Goal: Task Accomplishment & Management: Manage account settings

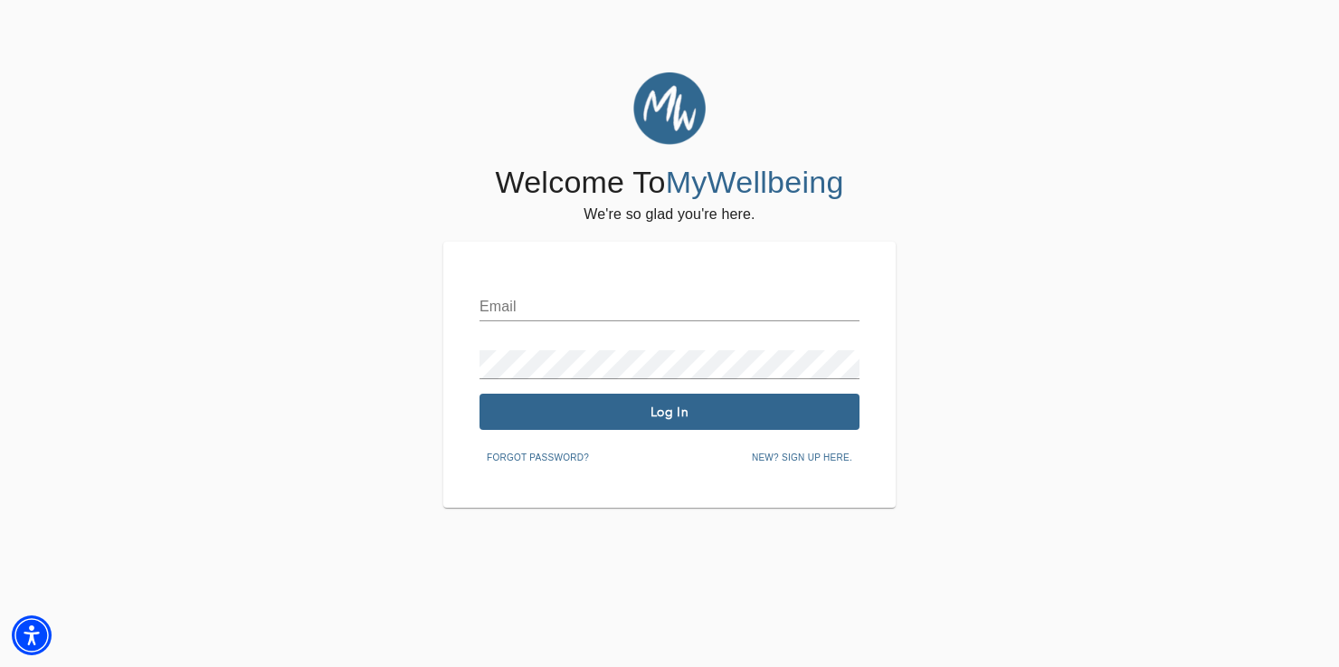
click at [697, 300] on input "text" at bounding box center [669, 306] width 380 height 29
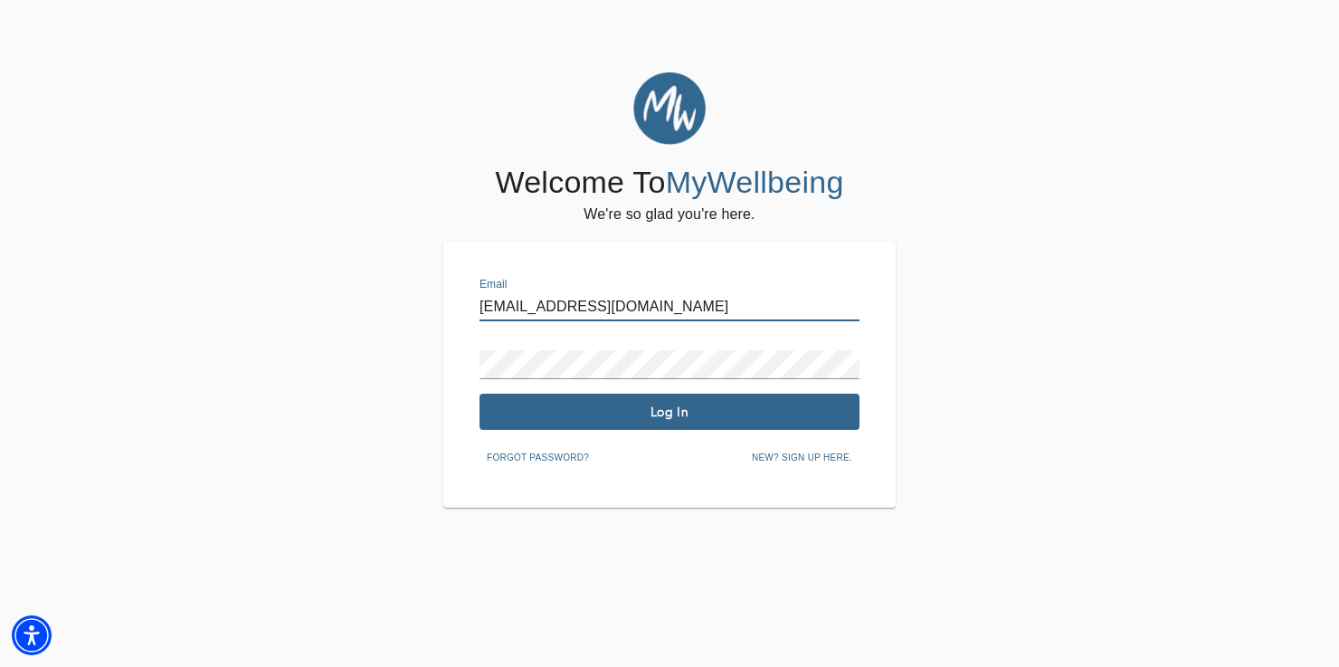
type input "[EMAIL_ADDRESS][DOMAIN_NAME]"
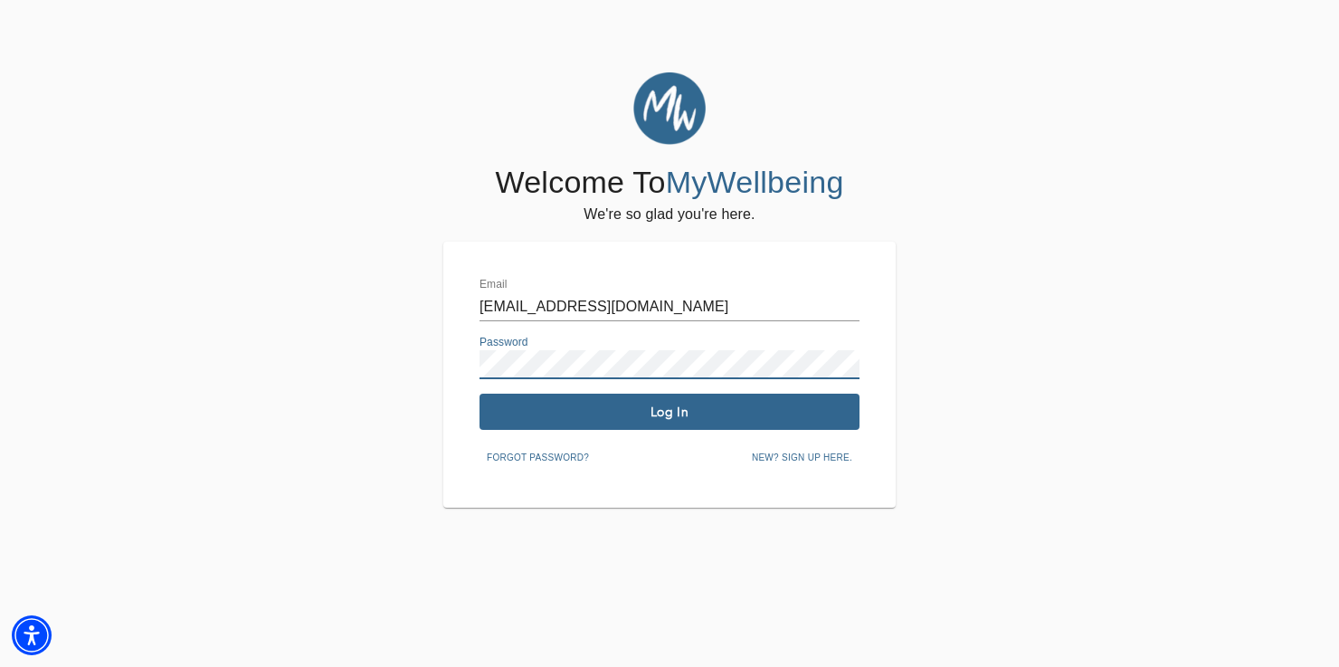
click at [692, 405] on span "Log In" at bounding box center [669, 411] width 365 height 17
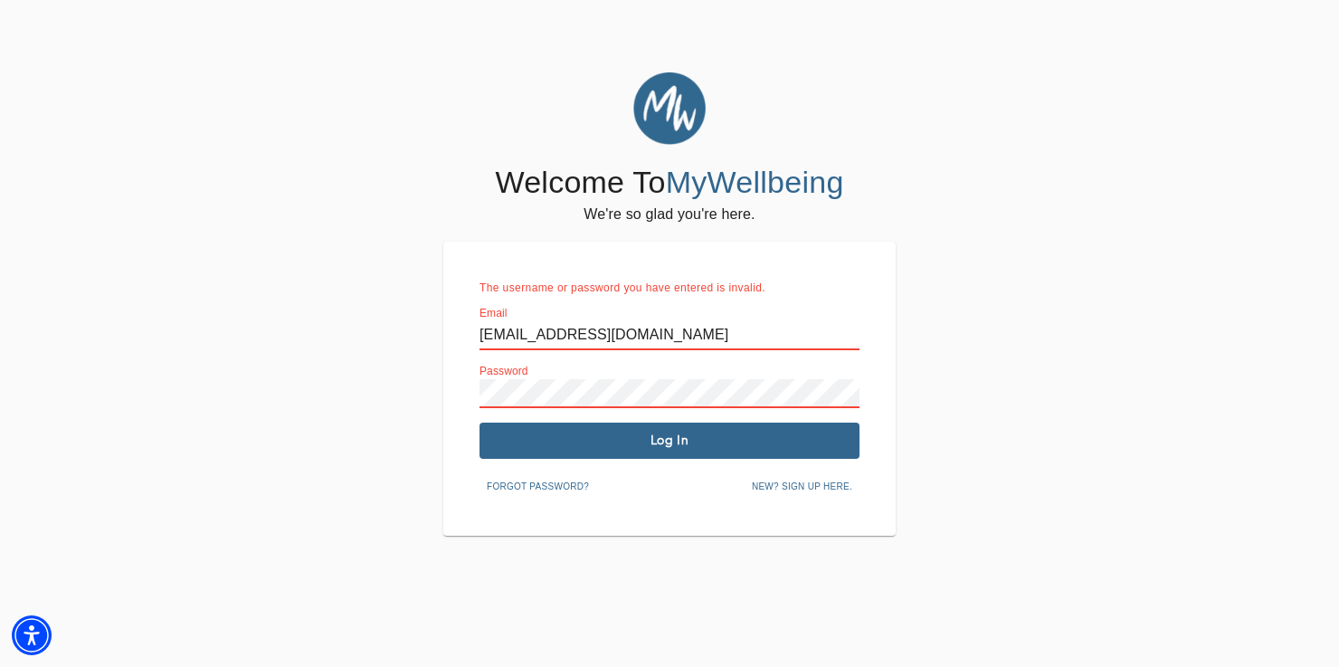
click at [574, 483] on span "Forgot password?" at bounding box center [538, 486] width 102 height 16
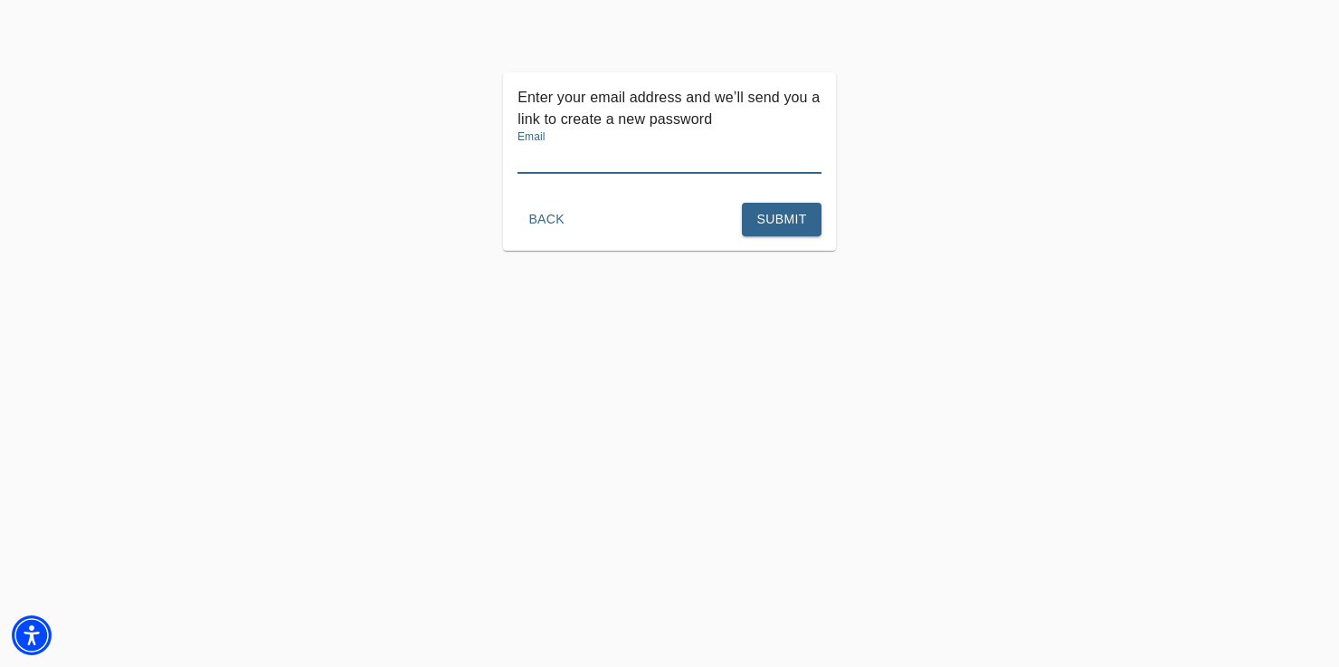
click at [646, 157] on input "text" at bounding box center [669, 159] width 304 height 29
type input "[EMAIL_ADDRESS][DOMAIN_NAME]"
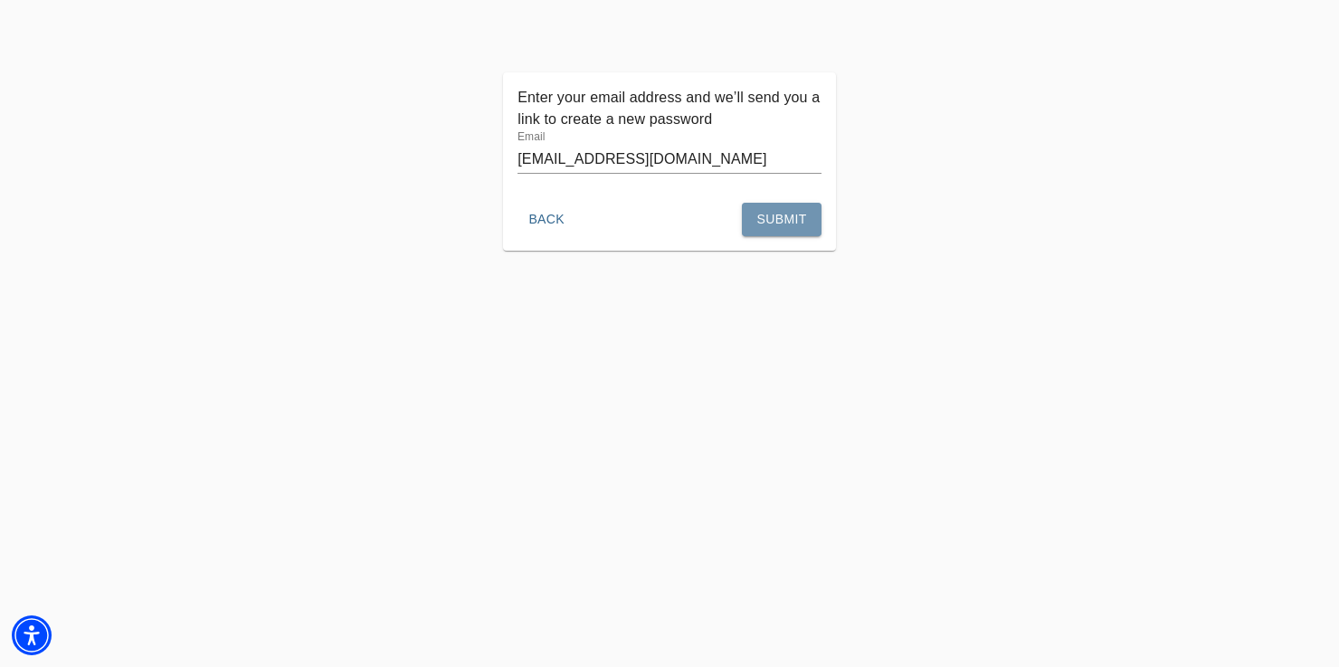
click at [769, 218] on span "Submit" at bounding box center [781, 219] width 50 height 23
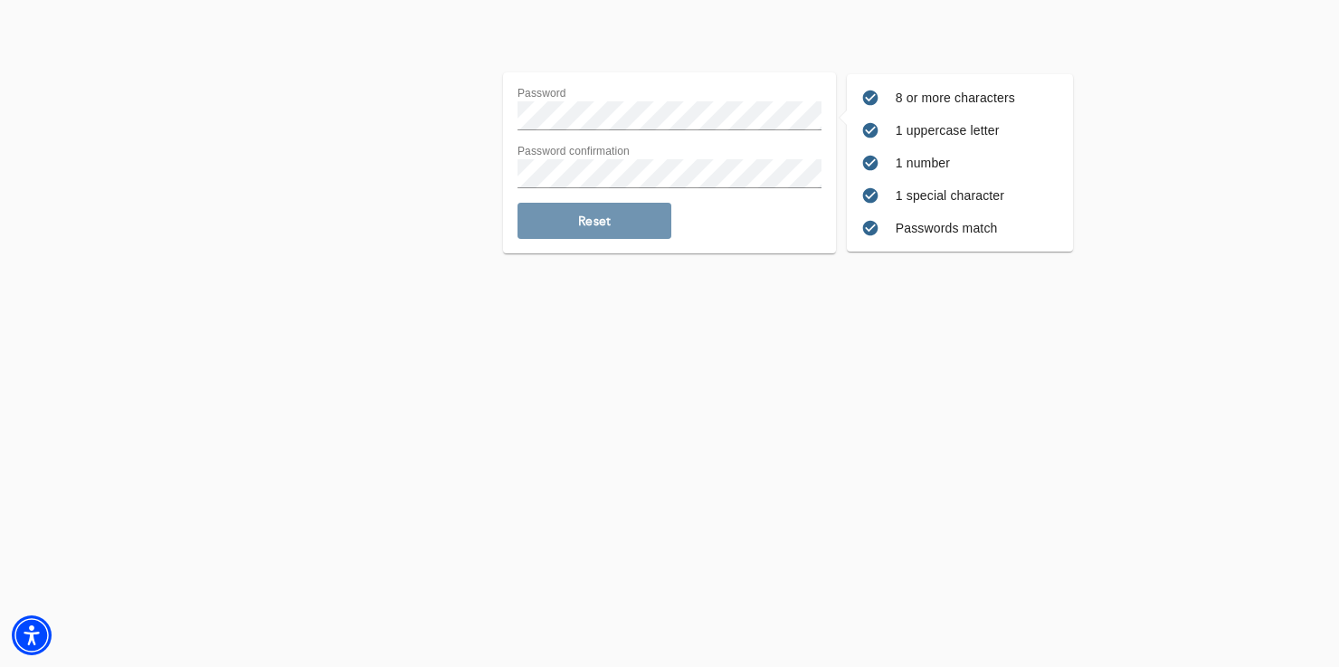
click at [584, 216] on span "Reset" at bounding box center [594, 221] width 139 height 17
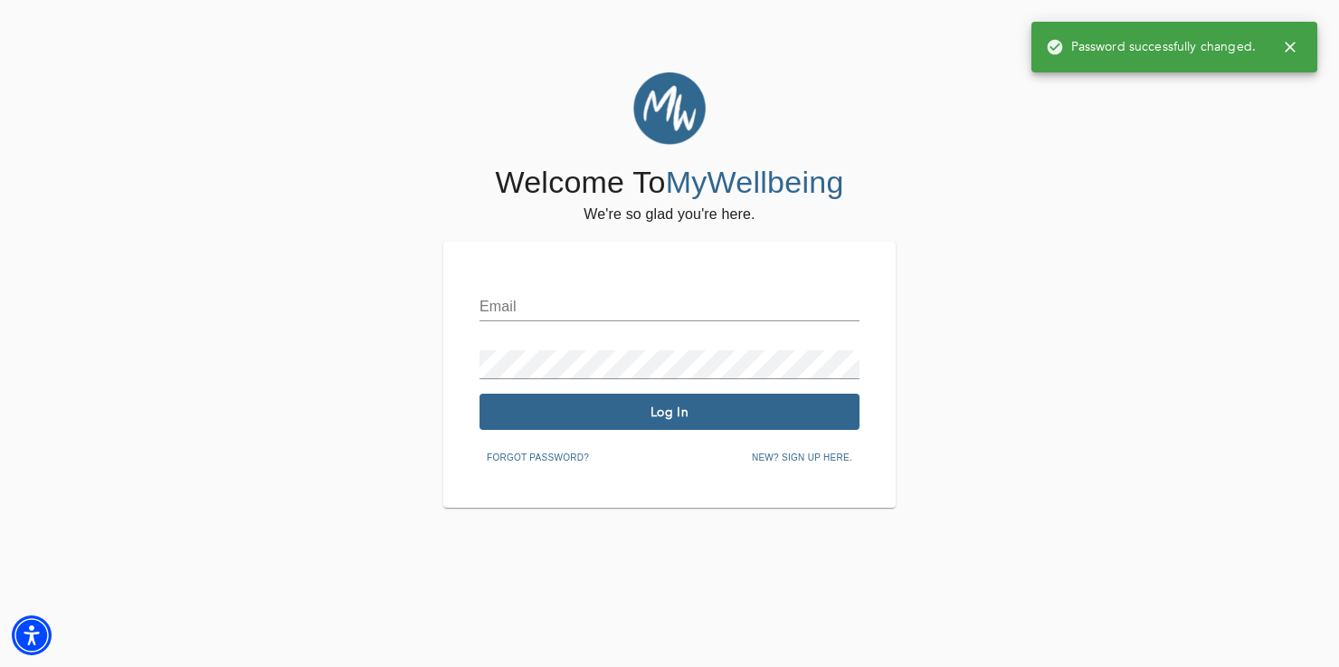
click at [725, 306] on input "text" at bounding box center [669, 306] width 380 height 29
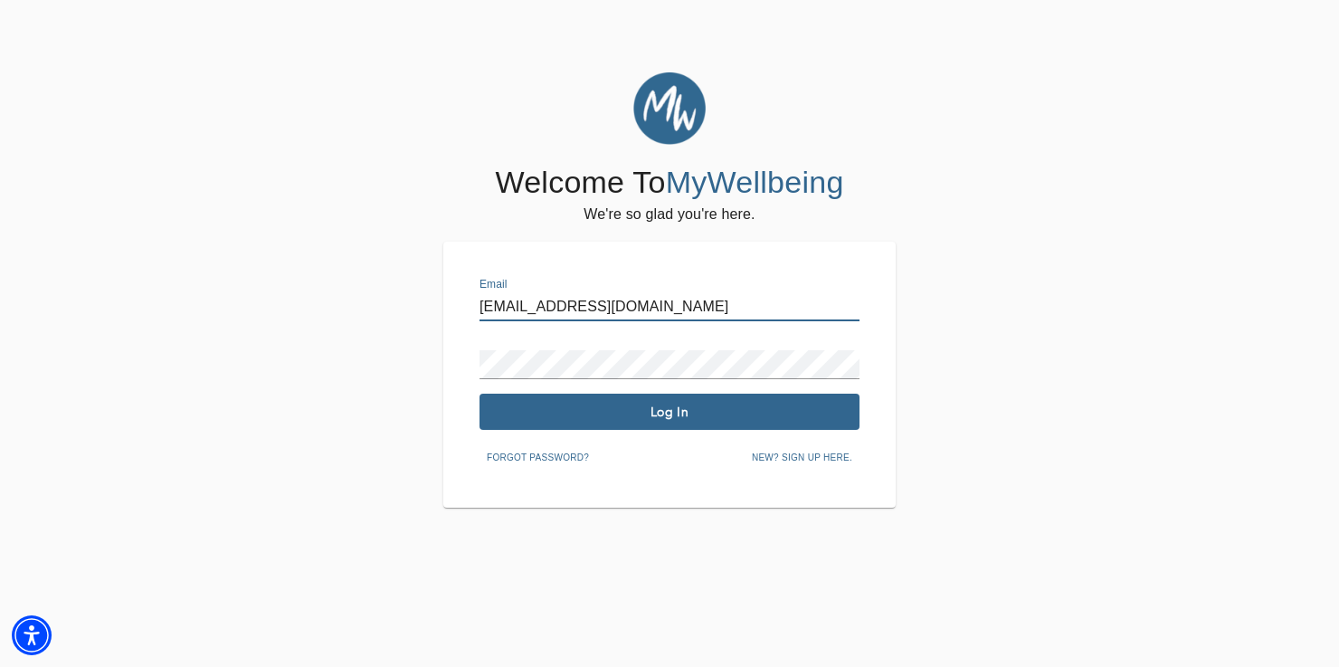
type input "[EMAIL_ADDRESS][DOMAIN_NAME]"
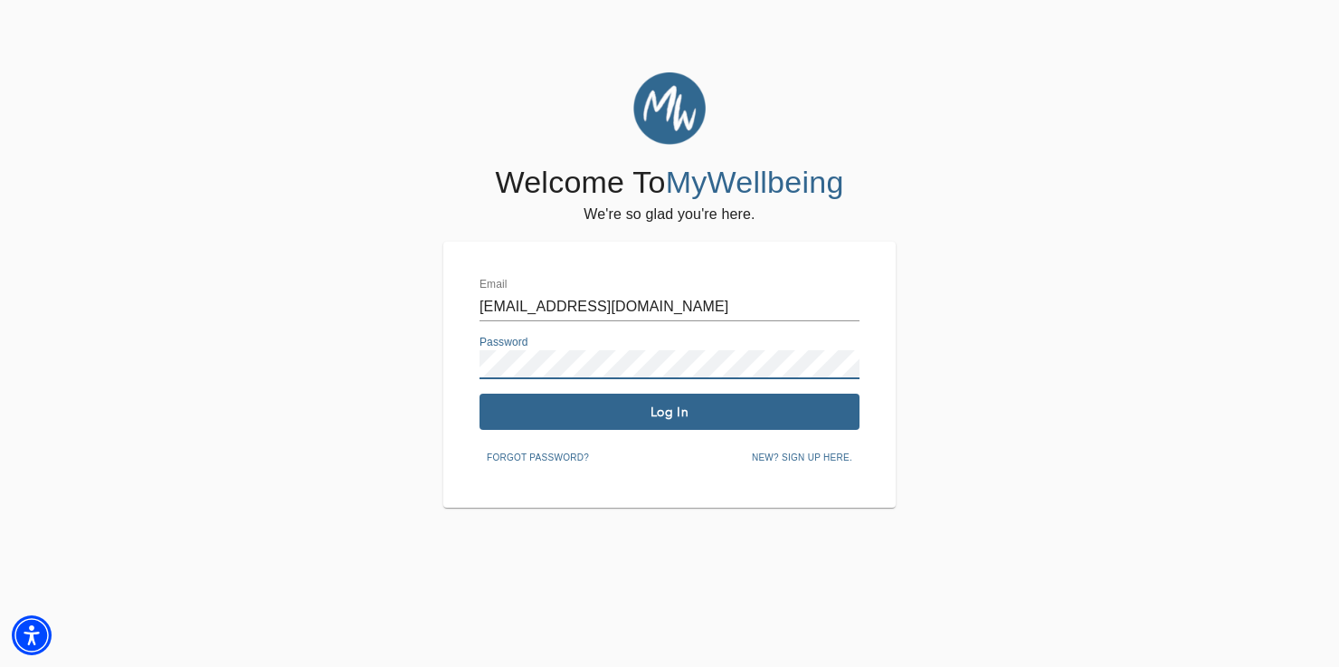
click at [724, 409] on span "Log In" at bounding box center [669, 411] width 365 height 17
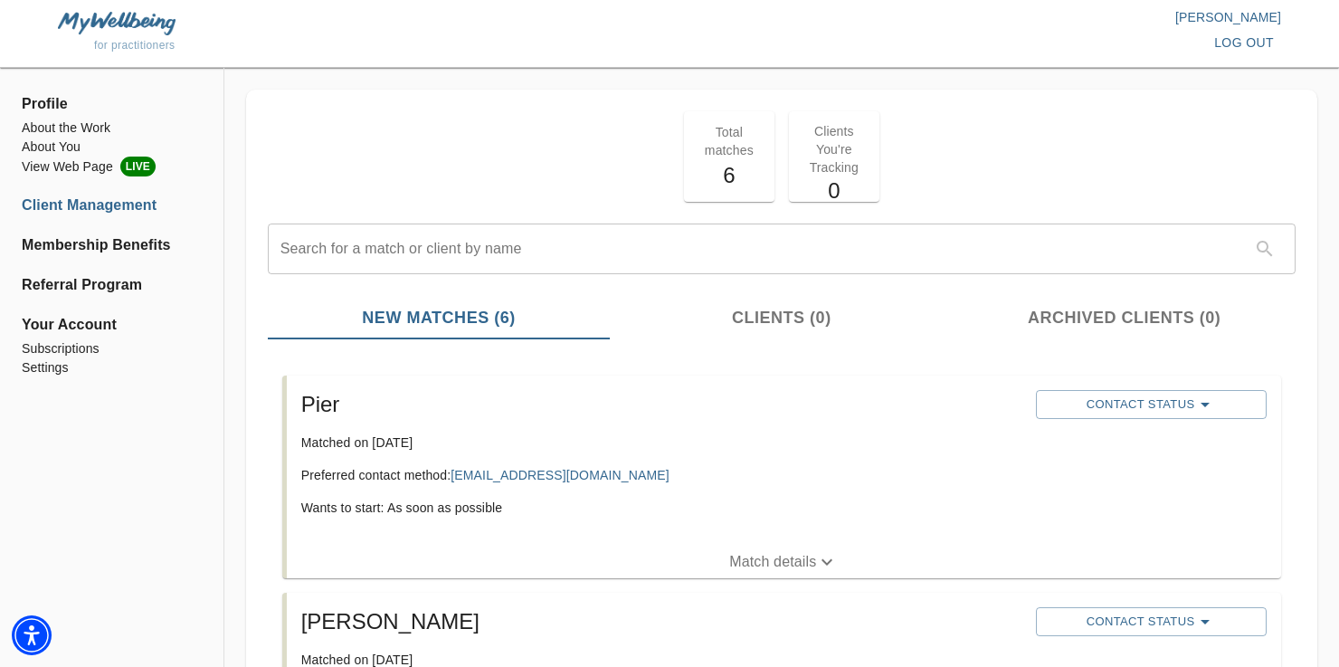
click at [723, 171] on h5 "6" at bounding box center [729, 175] width 69 height 29
click at [740, 175] on h5 "6" at bounding box center [729, 175] width 69 height 29
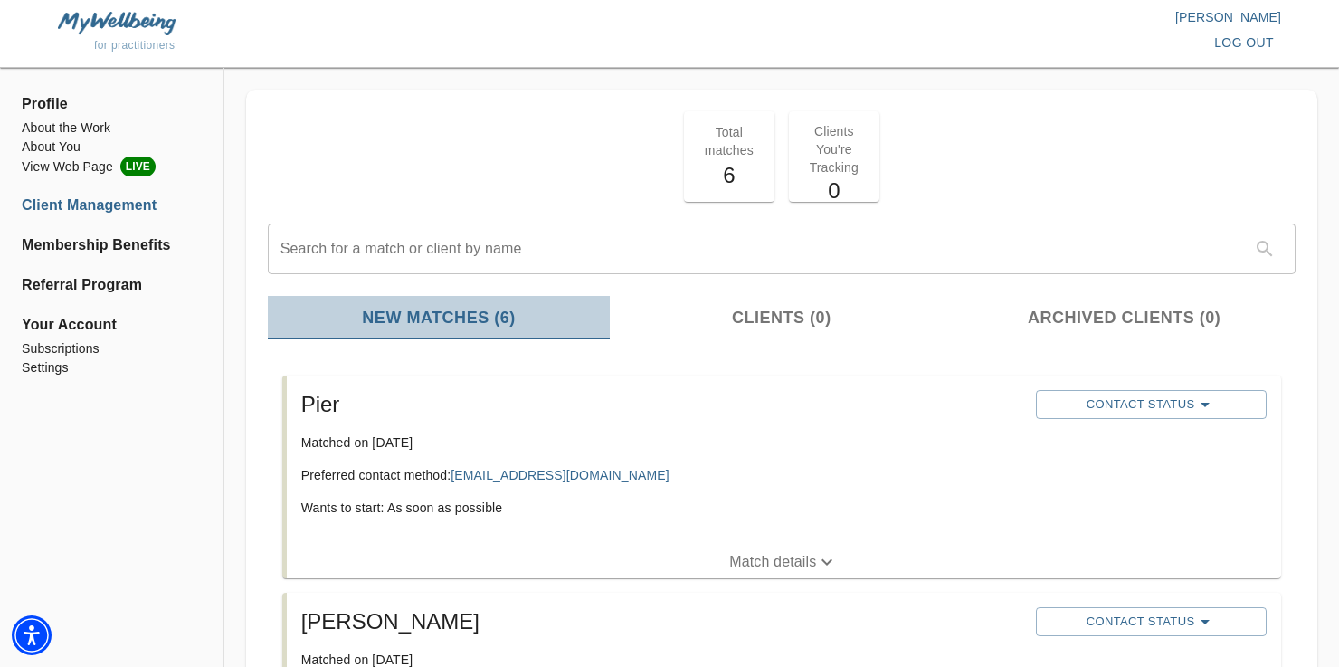
click at [413, 313] on span "New Matches (6)" at bounding box center [439, 318] width 321 height 24
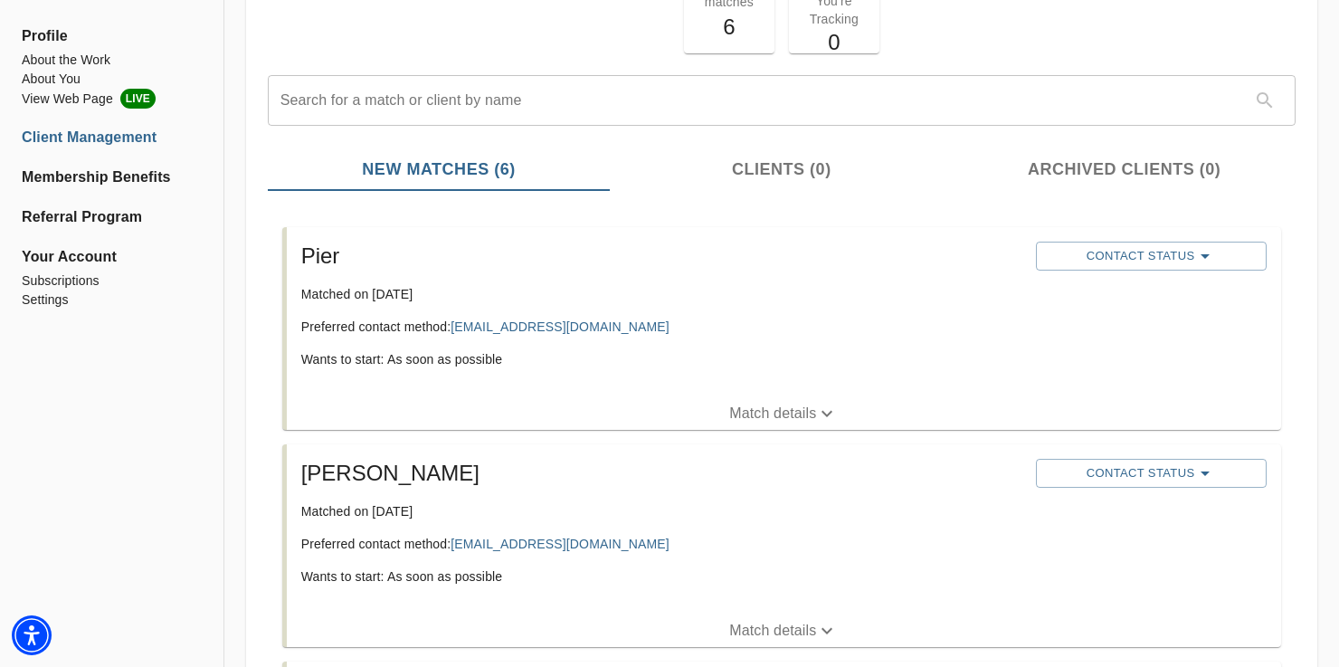
scroll to position [194, 0]
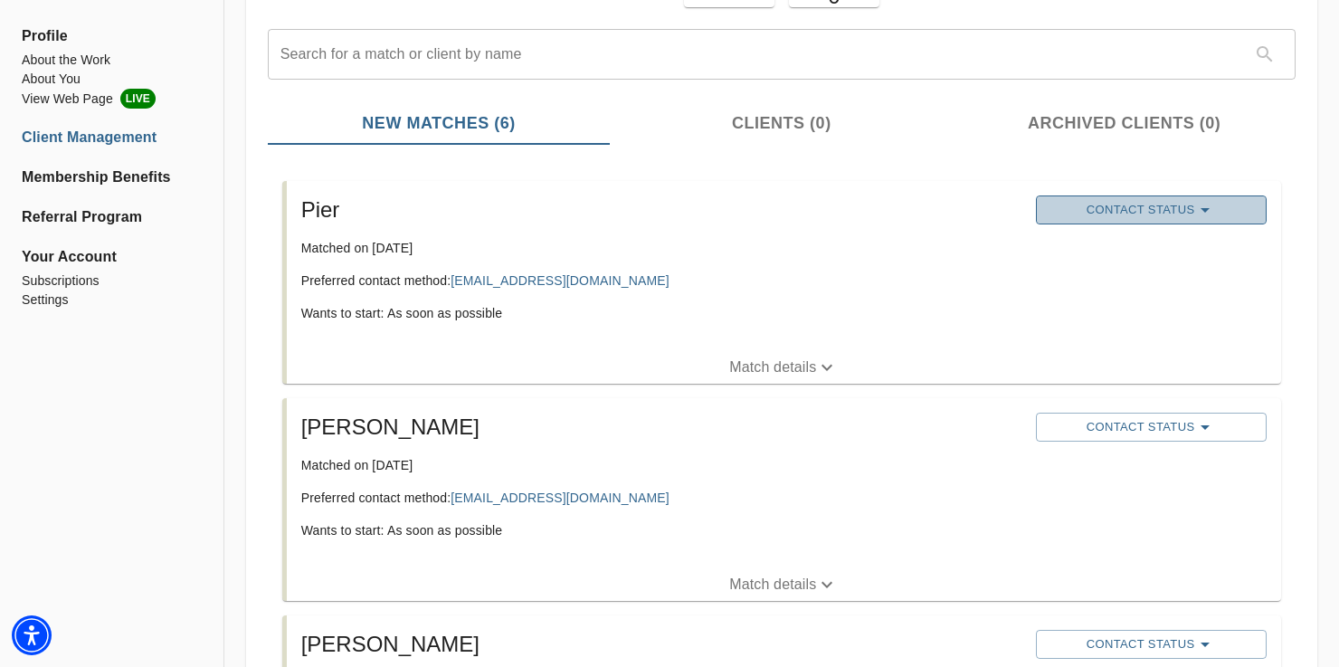
click at [1198, 208] on icon "button" at bounding box center [1205, 210] width 22 height 22
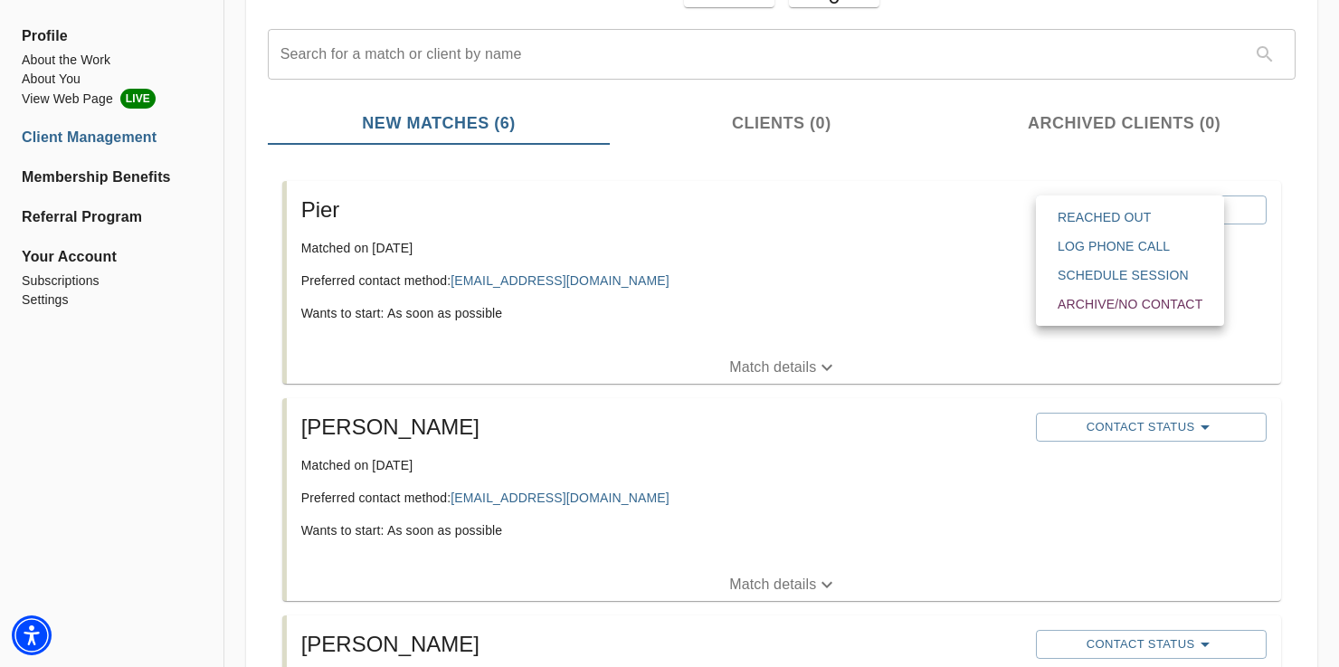
click at [861, 499] on div at bounding box center [669, 333] width 1339 height 667
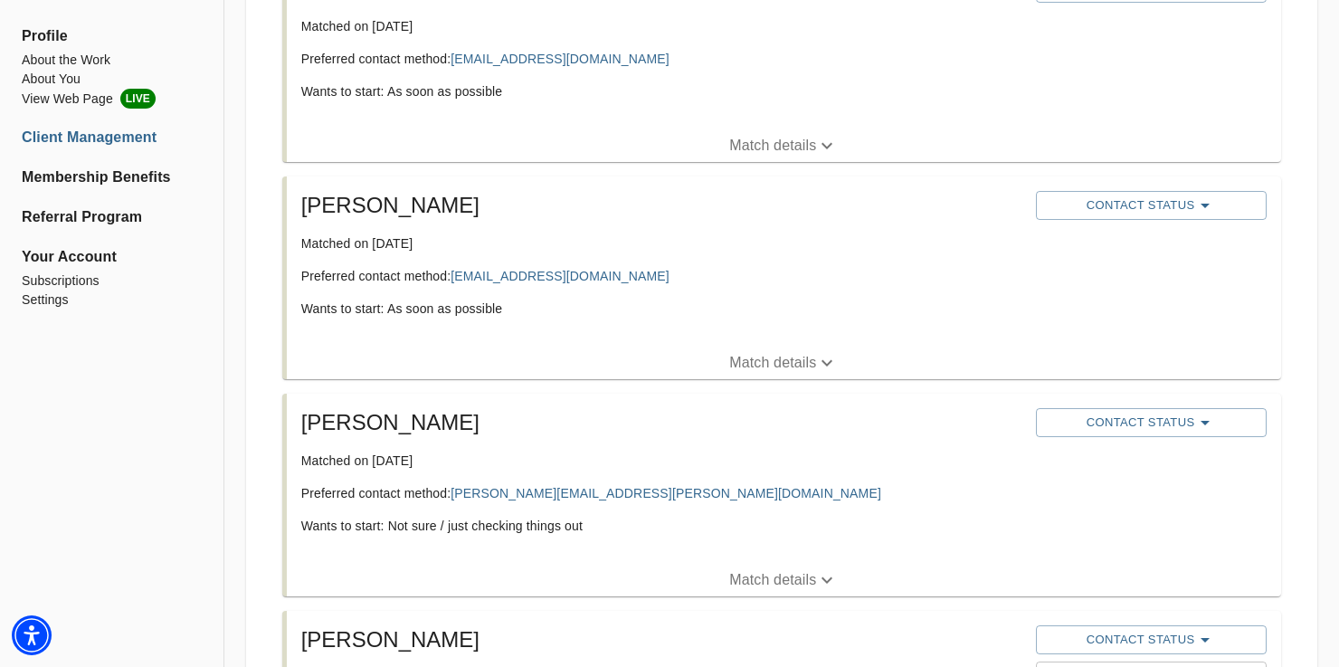
scroll to position [459, 0]
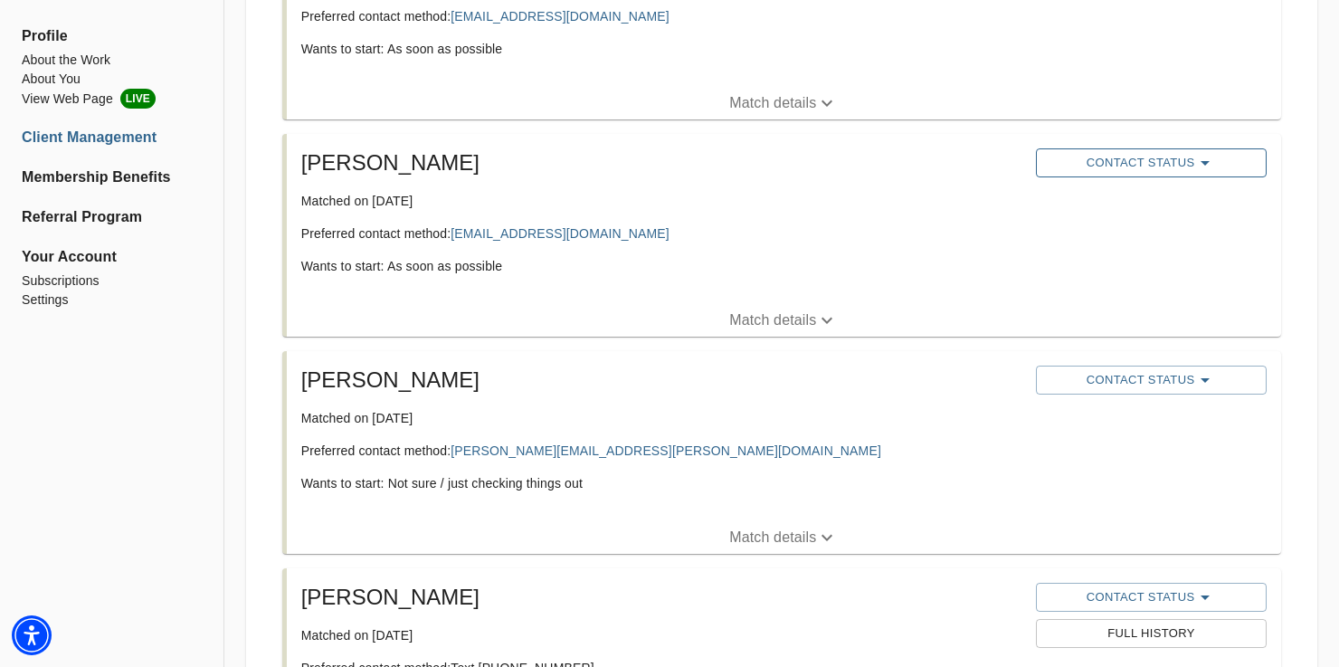
click at [1212, 175] on button "Contact Status" at bounding box center [1151, 162] width 231 height 29
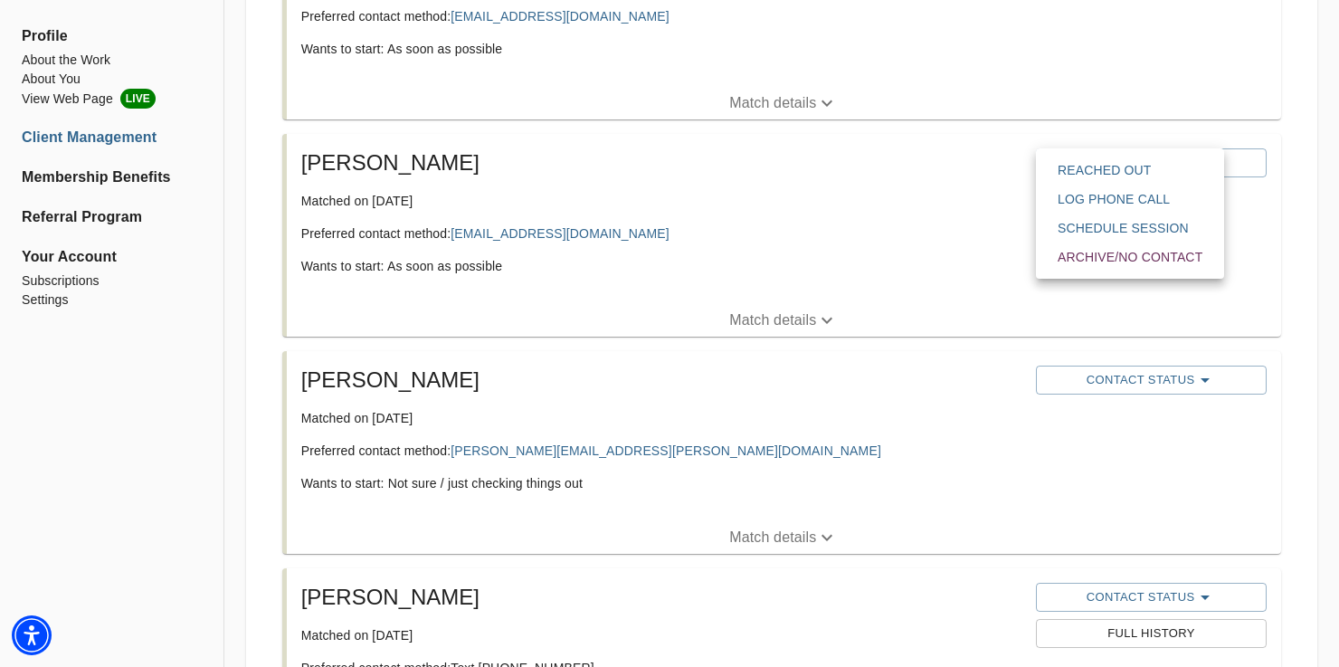
click at [1124, 168] on span "Reached Out" at bounding box center [1129, 170] width 145 height 18
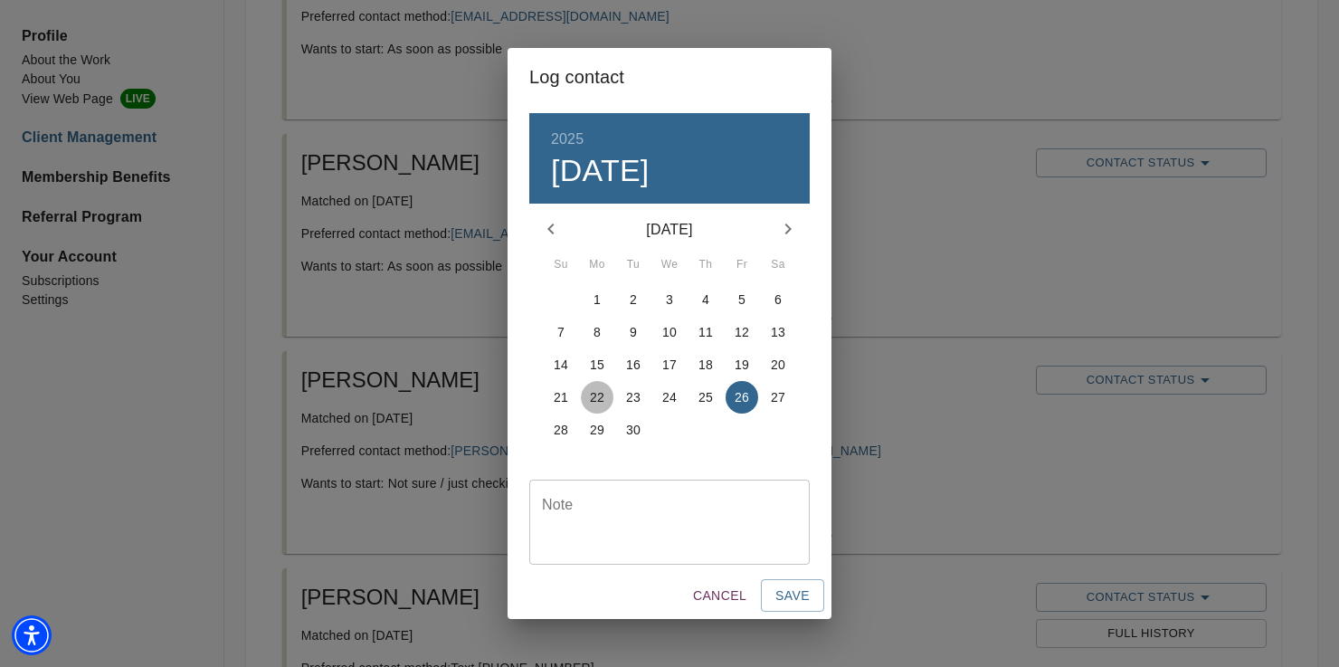
click at [596, 399] on p "22" at bounding box center [597, 397] width 14 height 18
click at [810, 598] on button "Save" at bounding box center [792, 595] width 63 height 33
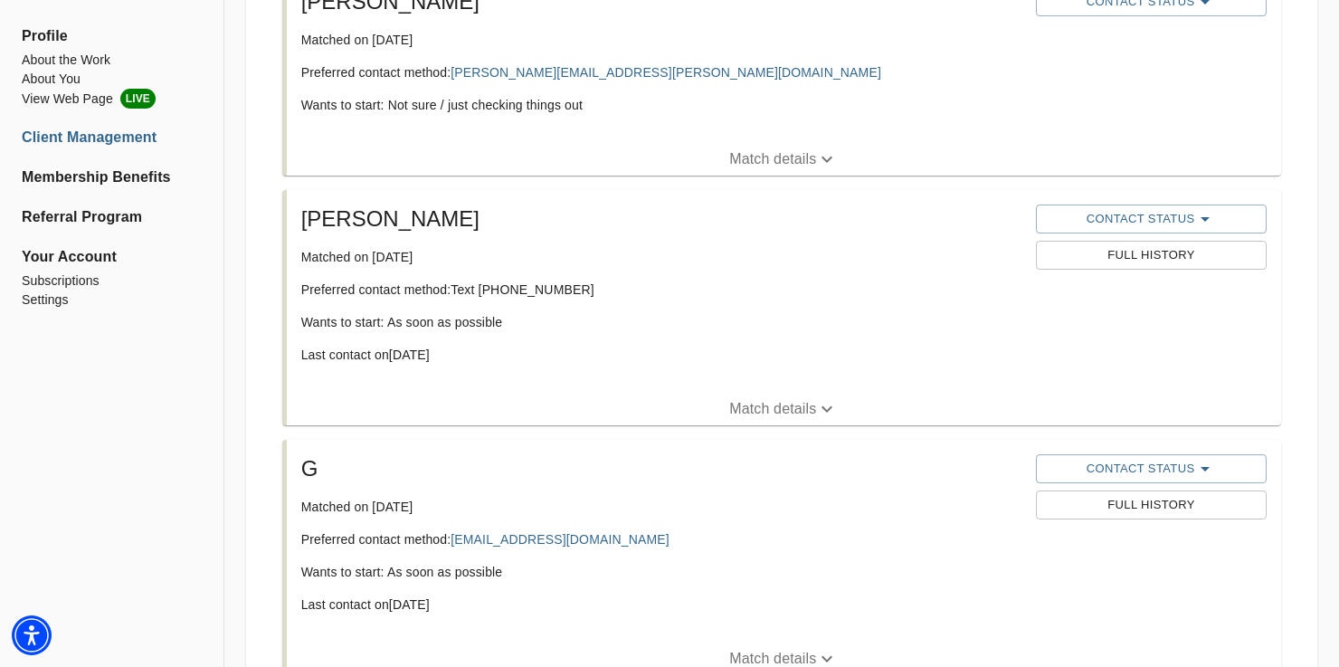
scroll to position [1064, 0]
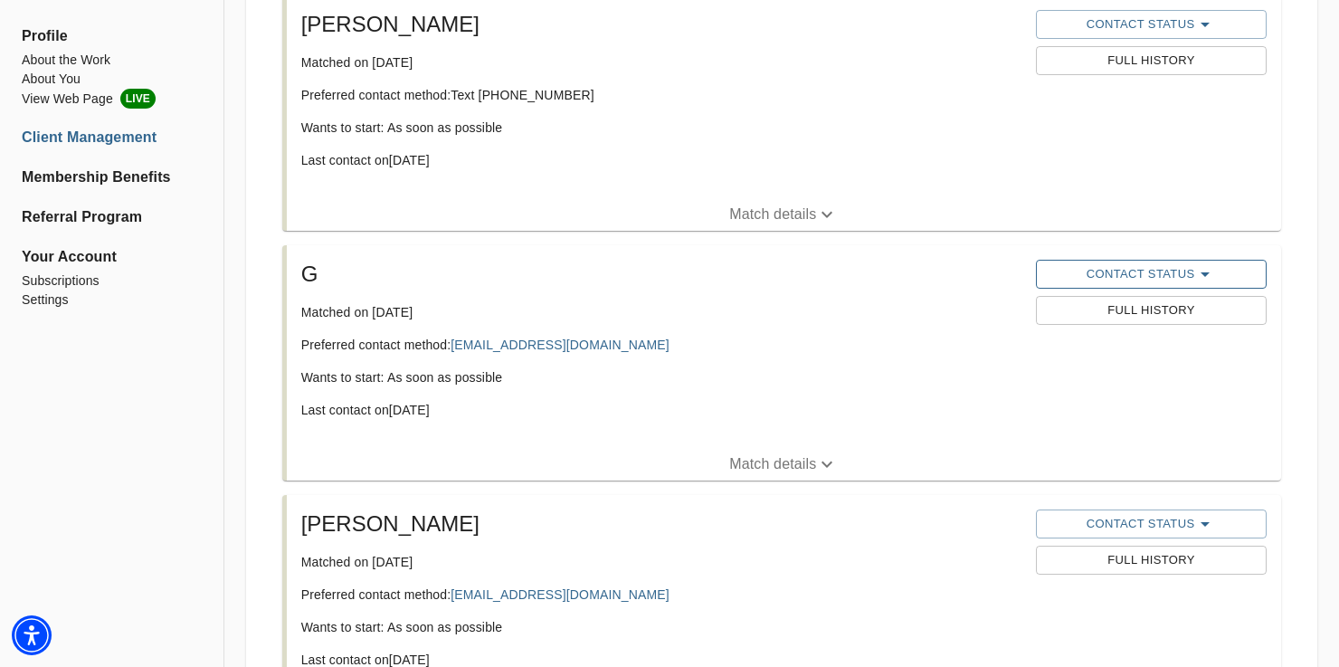
click at [1199, 277] on icon "button" at bounding box center [1205, 274] width 22 height 22
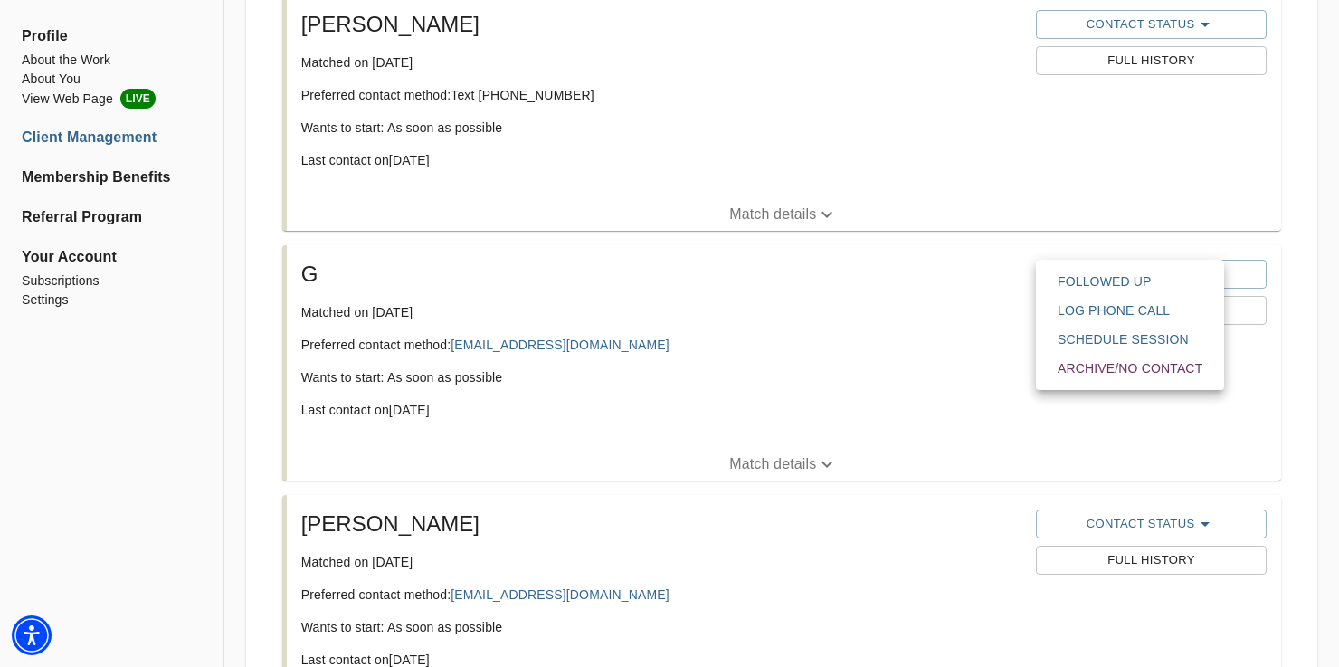
click at [1142, 365] on span "Archive/No contact" at bounding box center [1129, 368] width 145 height 18
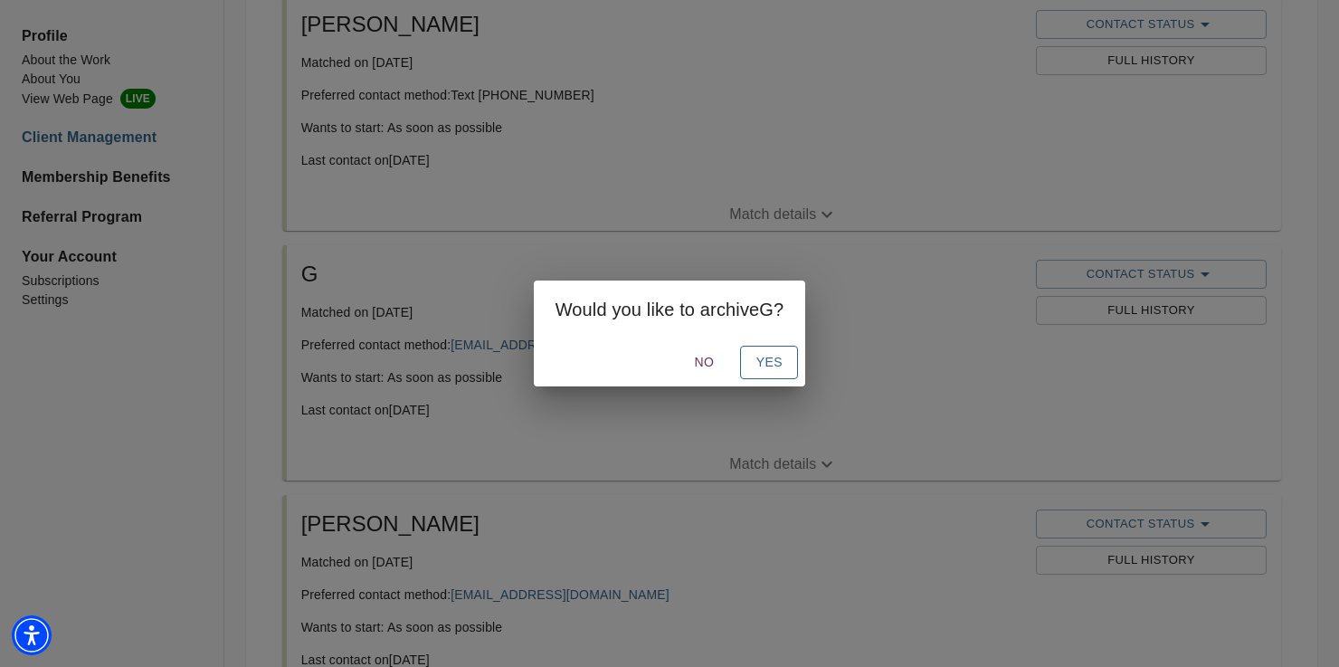
click at [778, 360] on span "Yes" at bounding box center [768, 362] width 29 height 23
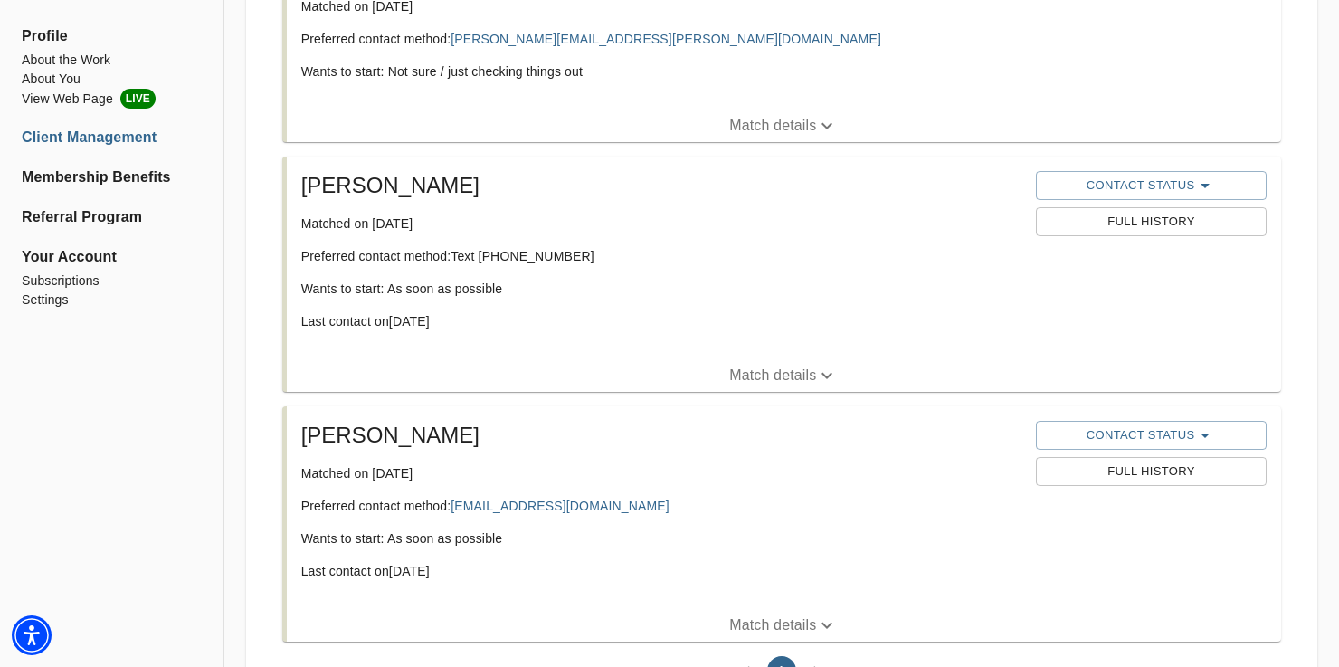
scroll to position [855, 0]
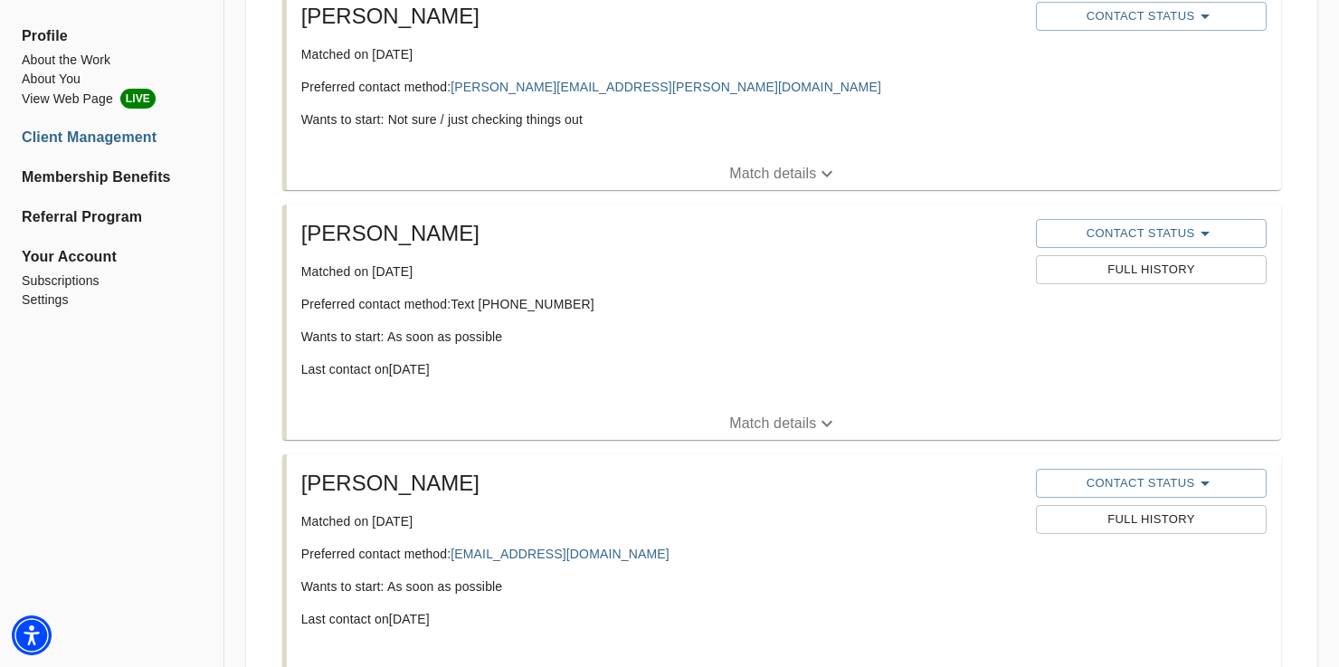
click at [932, 408] on button "Match details" at bounding box center [784, 423] width 994 height 33
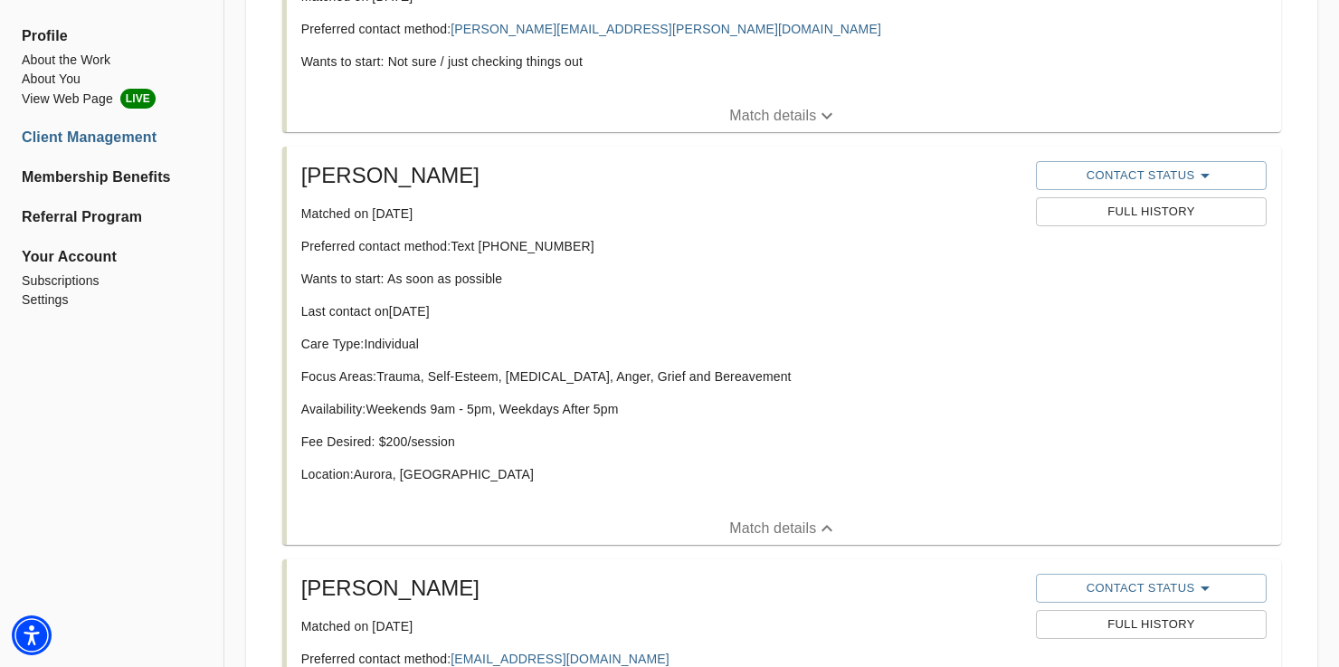
scroll to position [914, 0]
click at [1222, 163] on span "Contact Status" at bounding box center [1151, 174] width 213 height 22
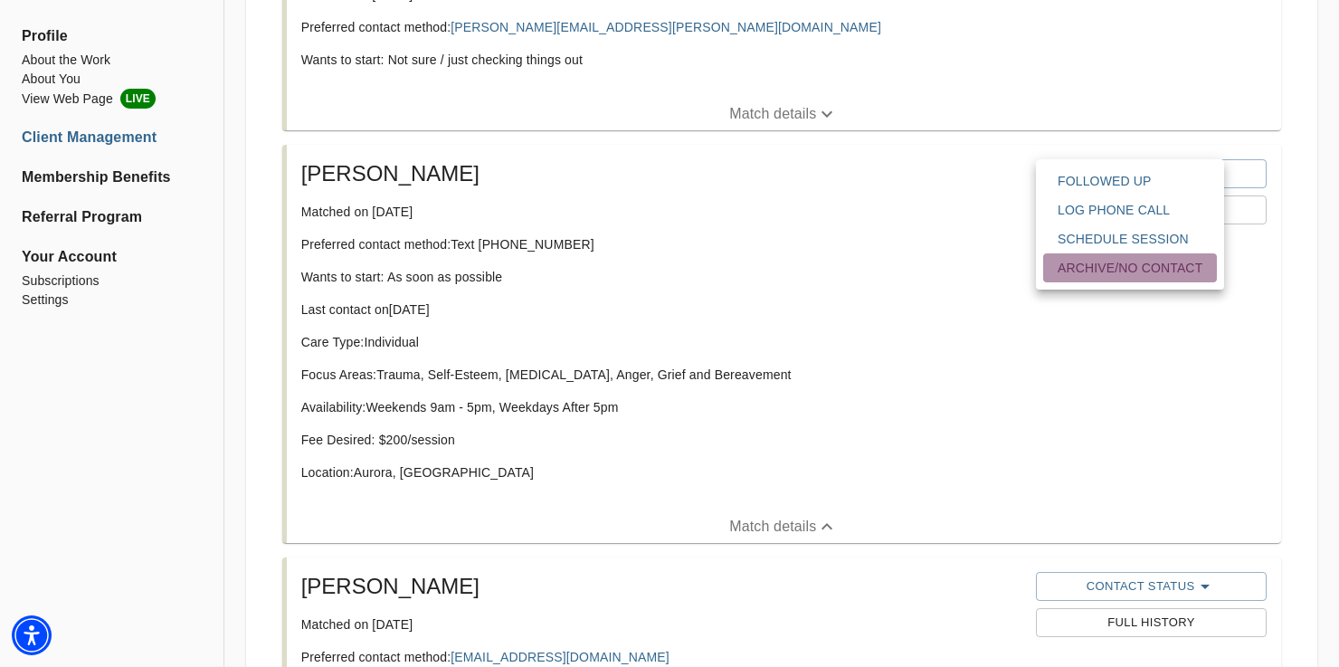
click at [1149, 273] on span "Archive/No contact" at bounding box center [1129, 268] width 145 height 18
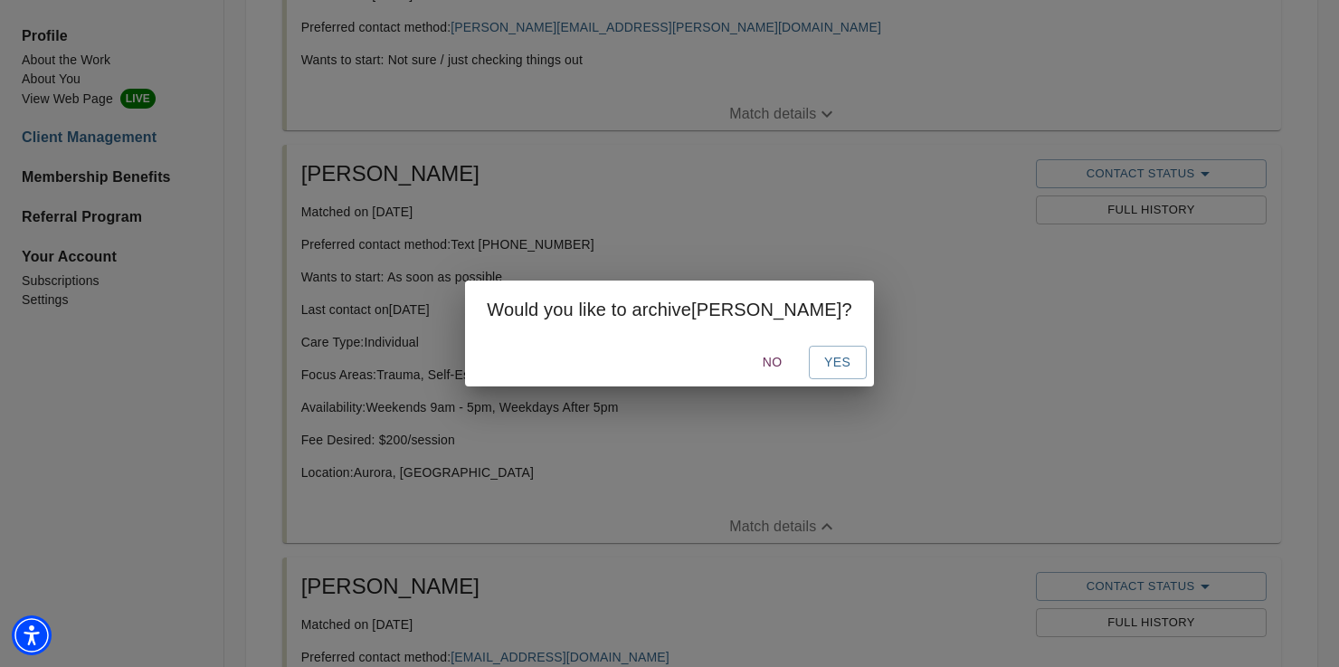
click at [751, 363] on span "No" at bounding box center [772, 362] width 43 height 23
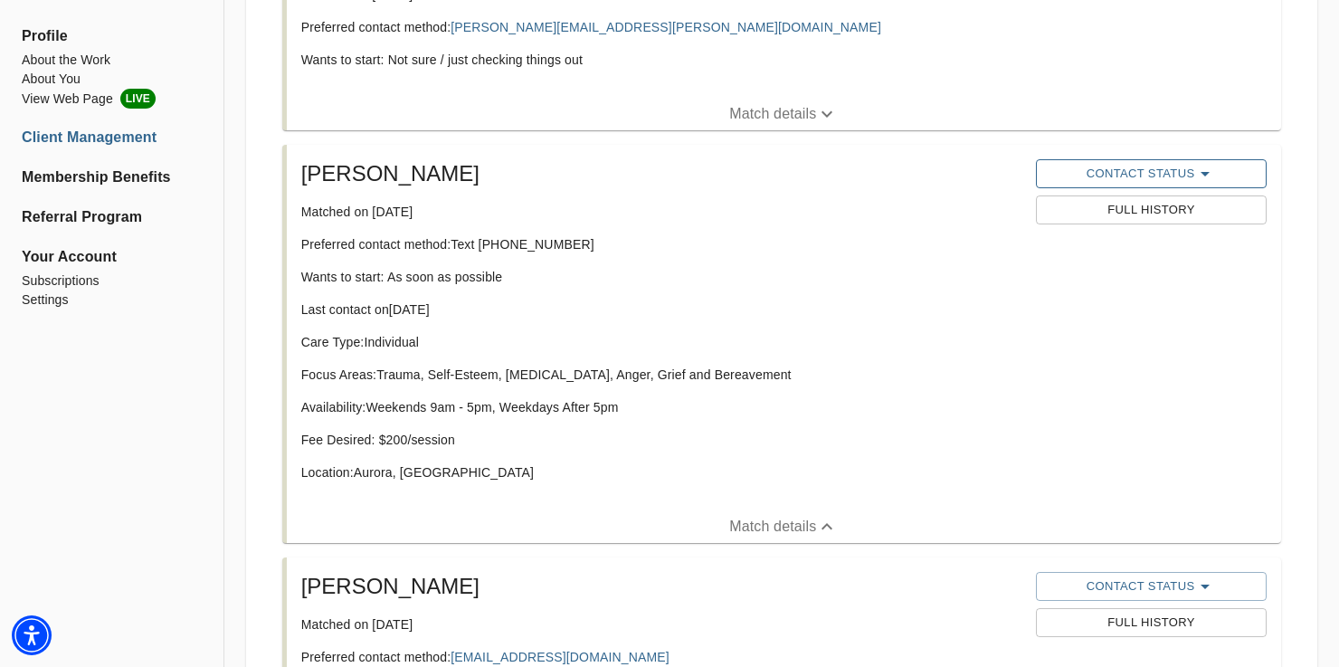
click at [1146, 175] on span "Contact Status" at bounding box center [1151, 174] width 213 height 22
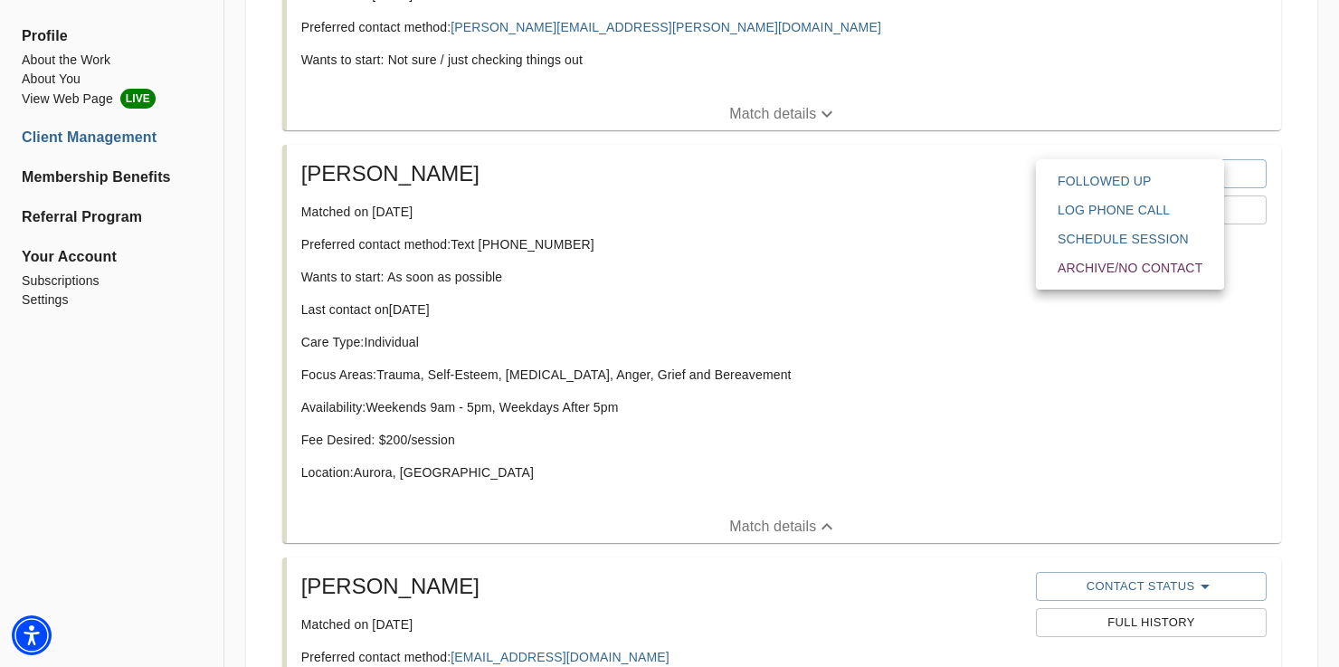
click at [906, 274] on div at bounding box center [669, 333] width 1339 height 667
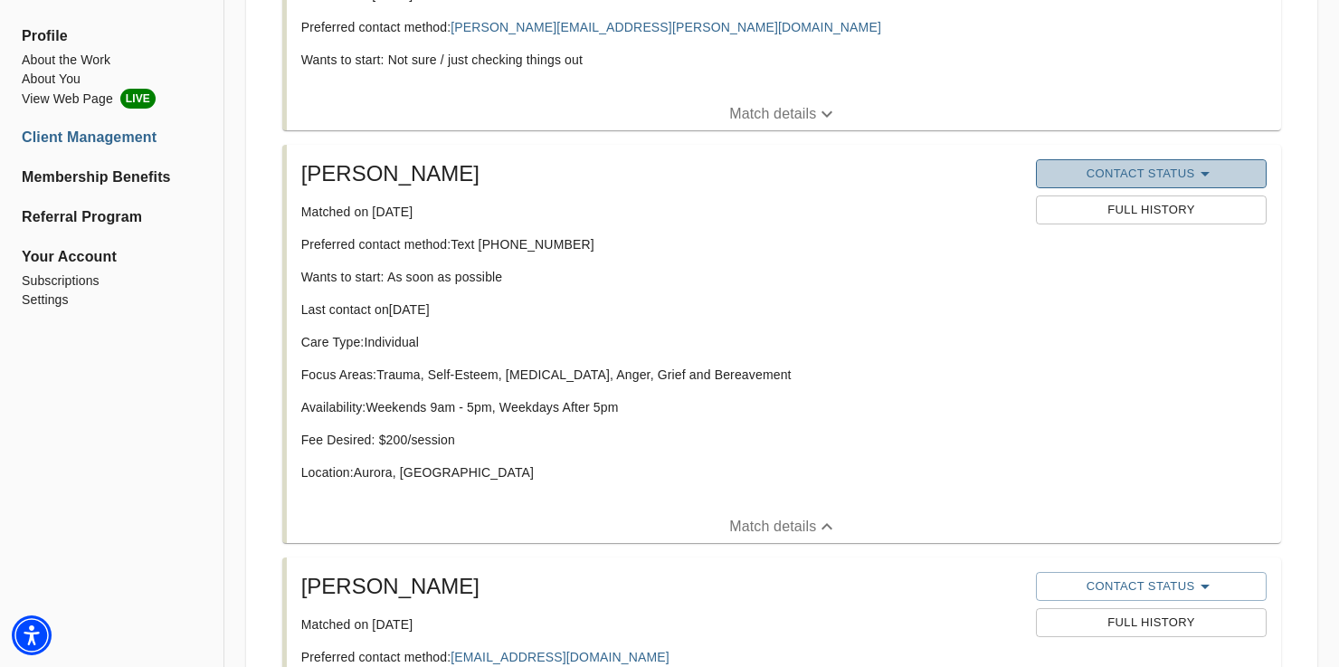
click at [1163, 175] on span "Contact Status" at bounding box center [1151, 174] width 213 height 22
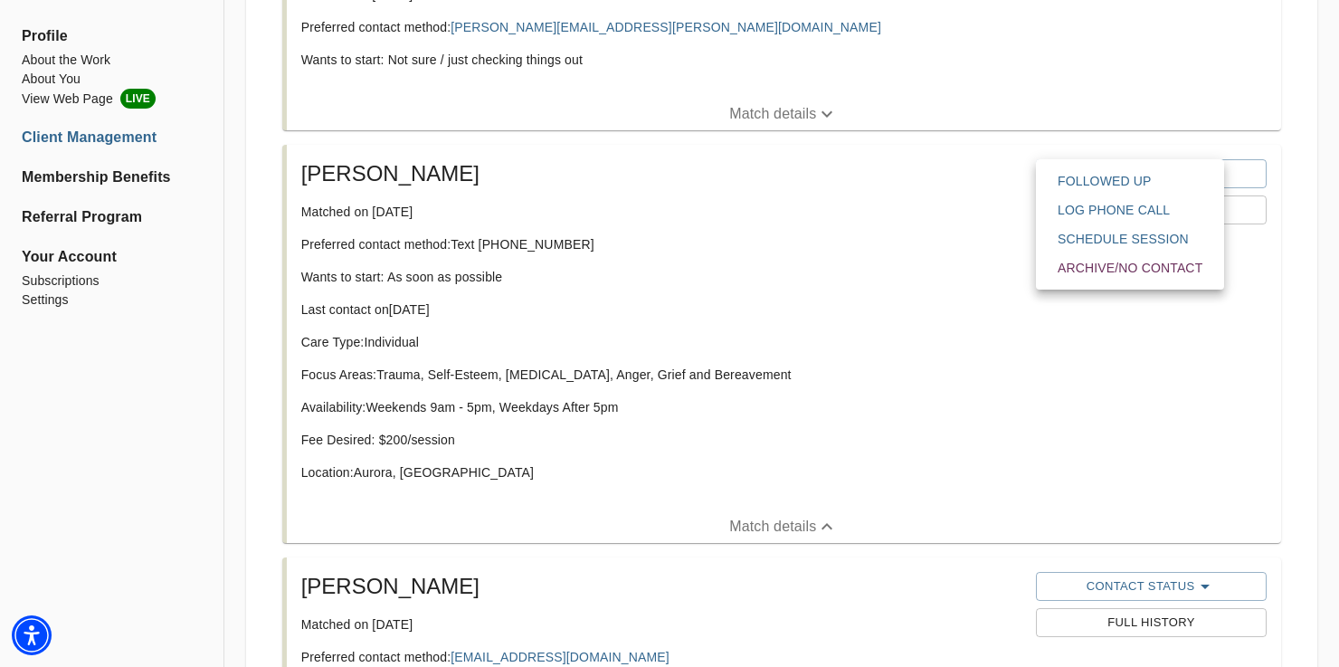
click at [1135, 268] on span "Archive/No contact" at bounding box center [1129, 268] width 145 height 18
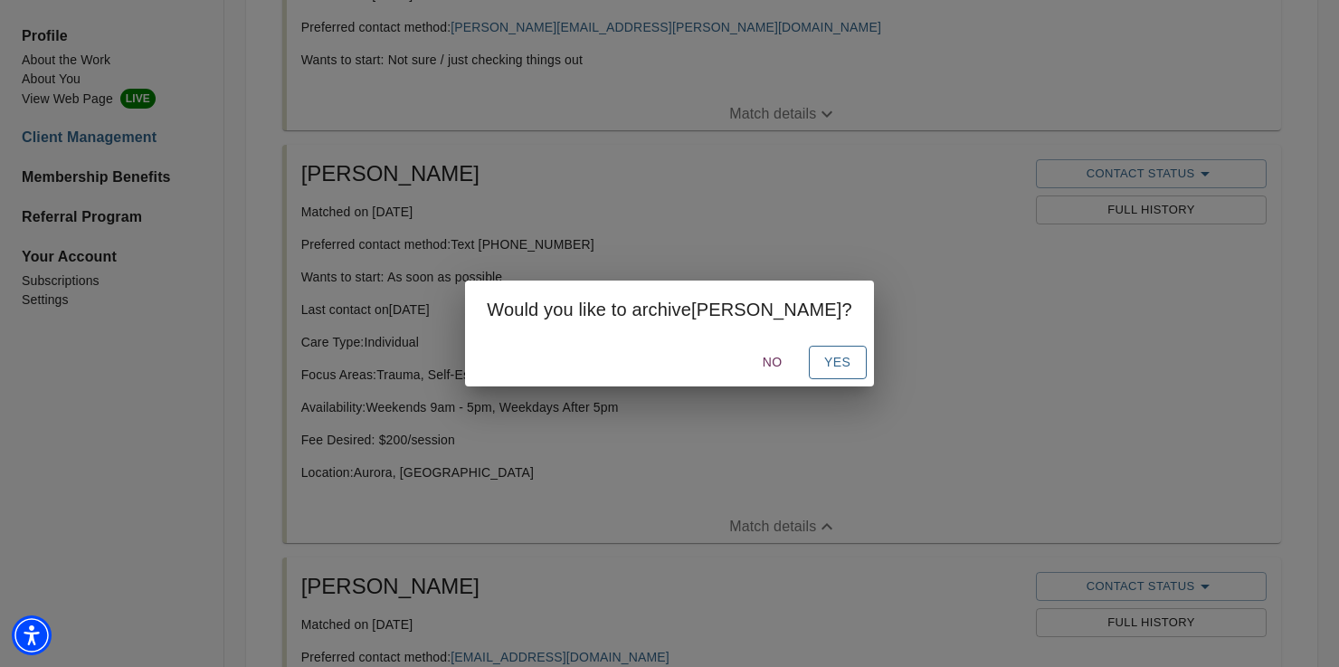
click at [823, 366] on span "Yes" at bounding box center [837, 362] width 29 height 23
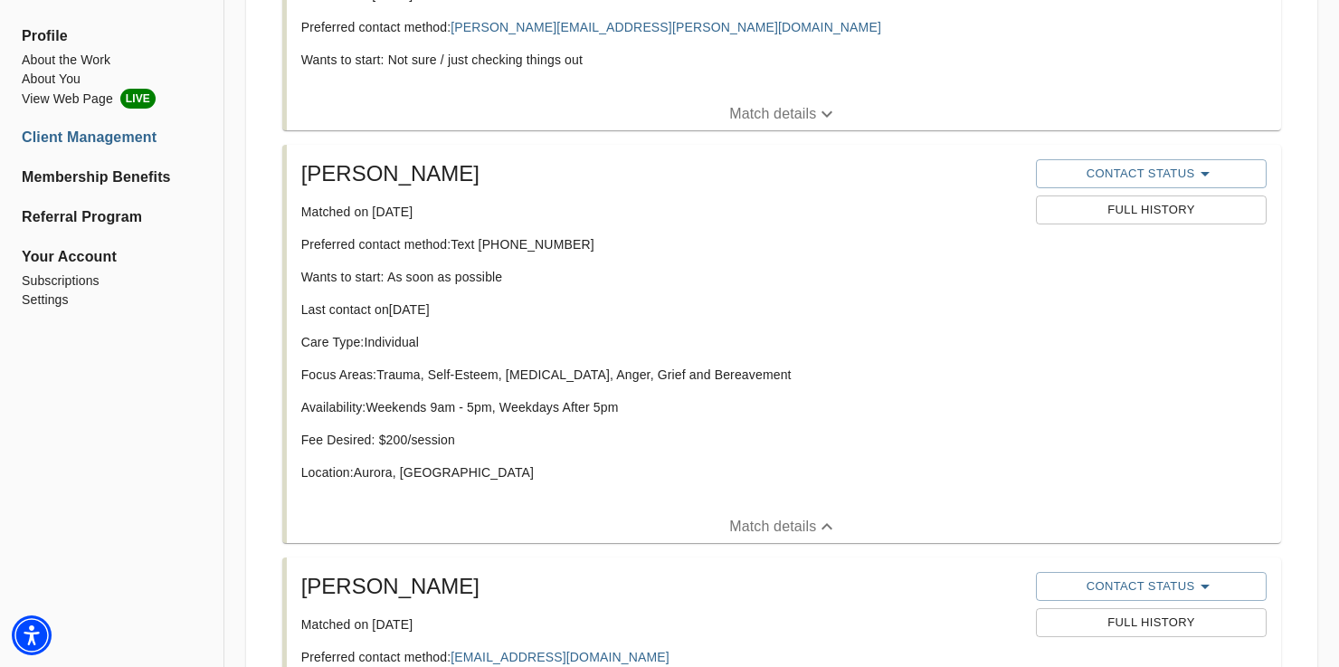
scroll to position [744, 0]
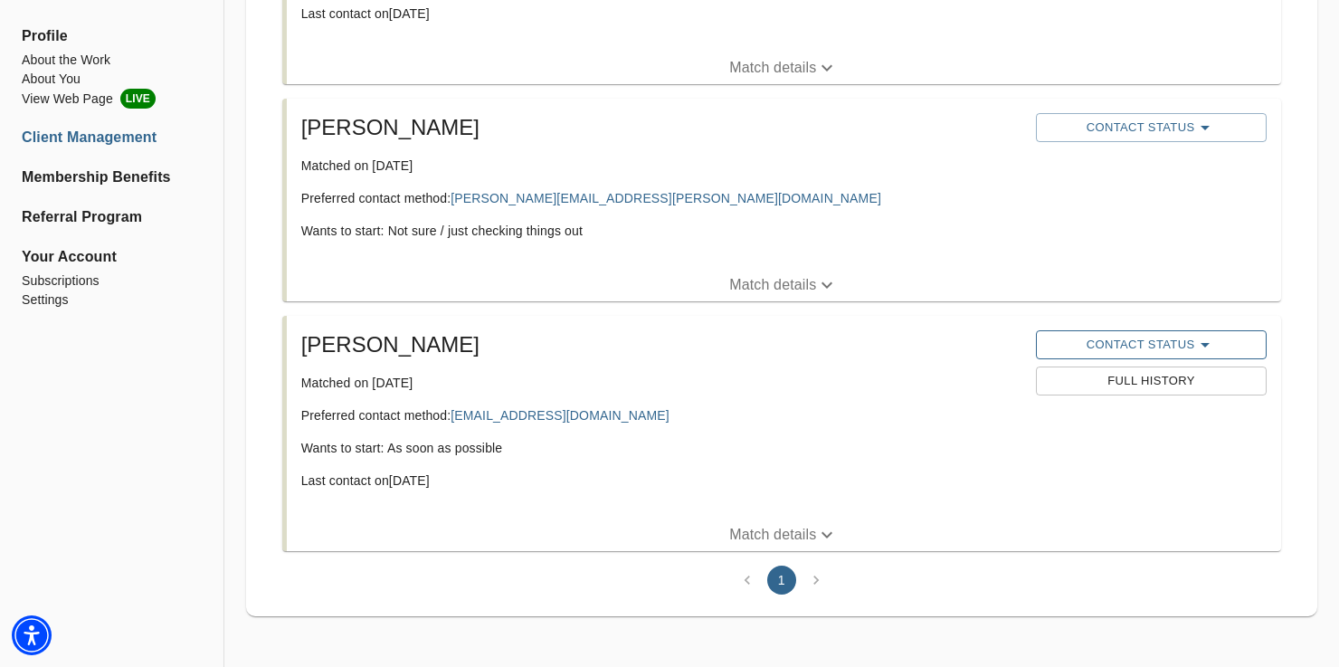
click at [1198, 350] on icon "button" at bounding box center [1205, 345] width 22 height 22
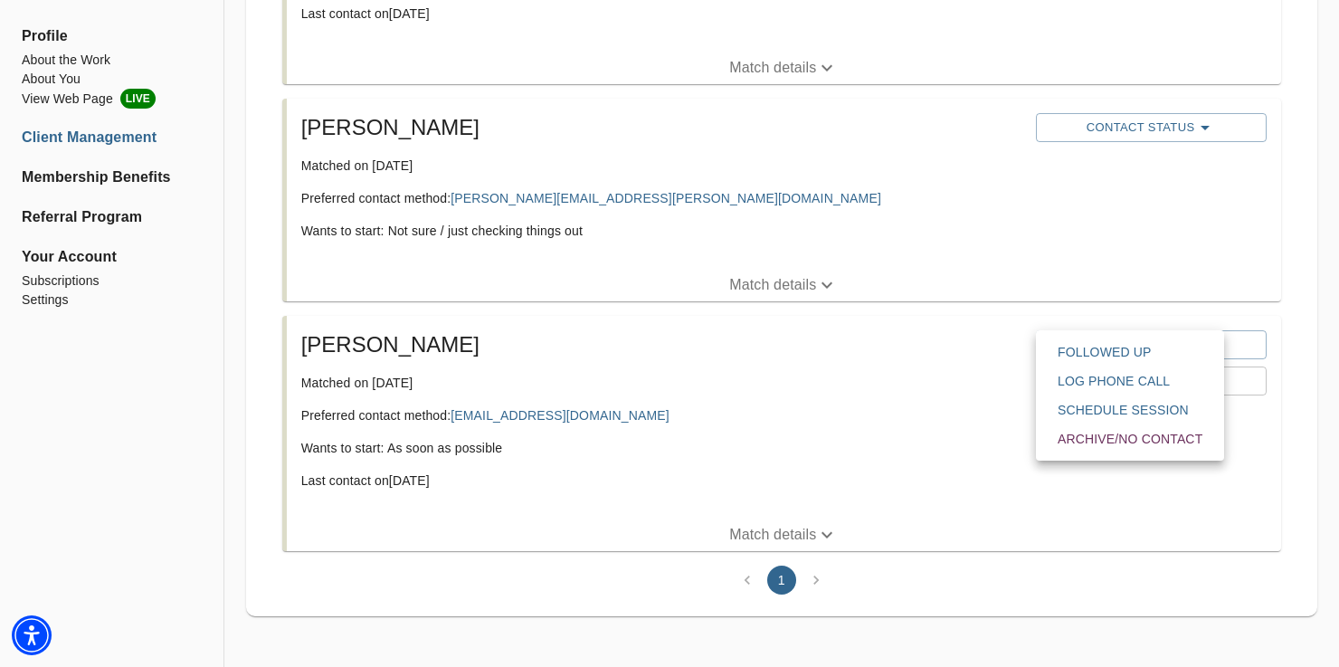
click at [1168, 405] on span "Schedule session" at bounding box center [1129, 410] width 145 height 18
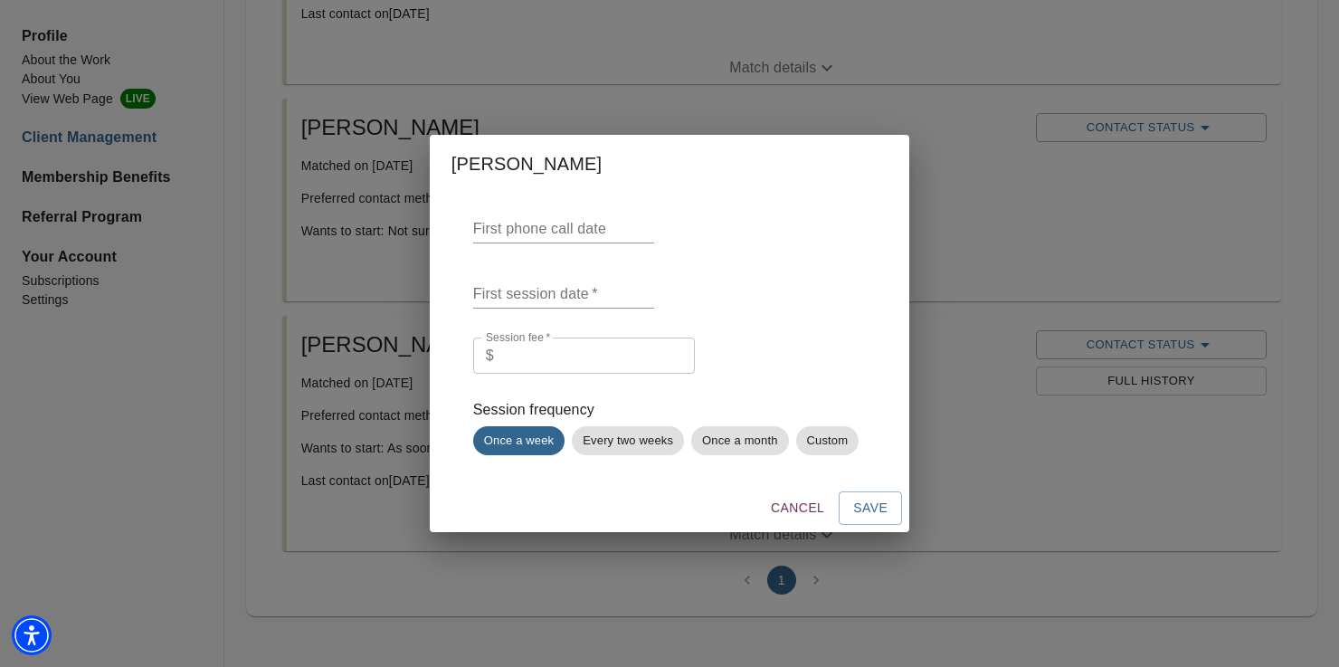
click at [562, 290] on input "text" at bounding box center [563, 293] width 181 height 29
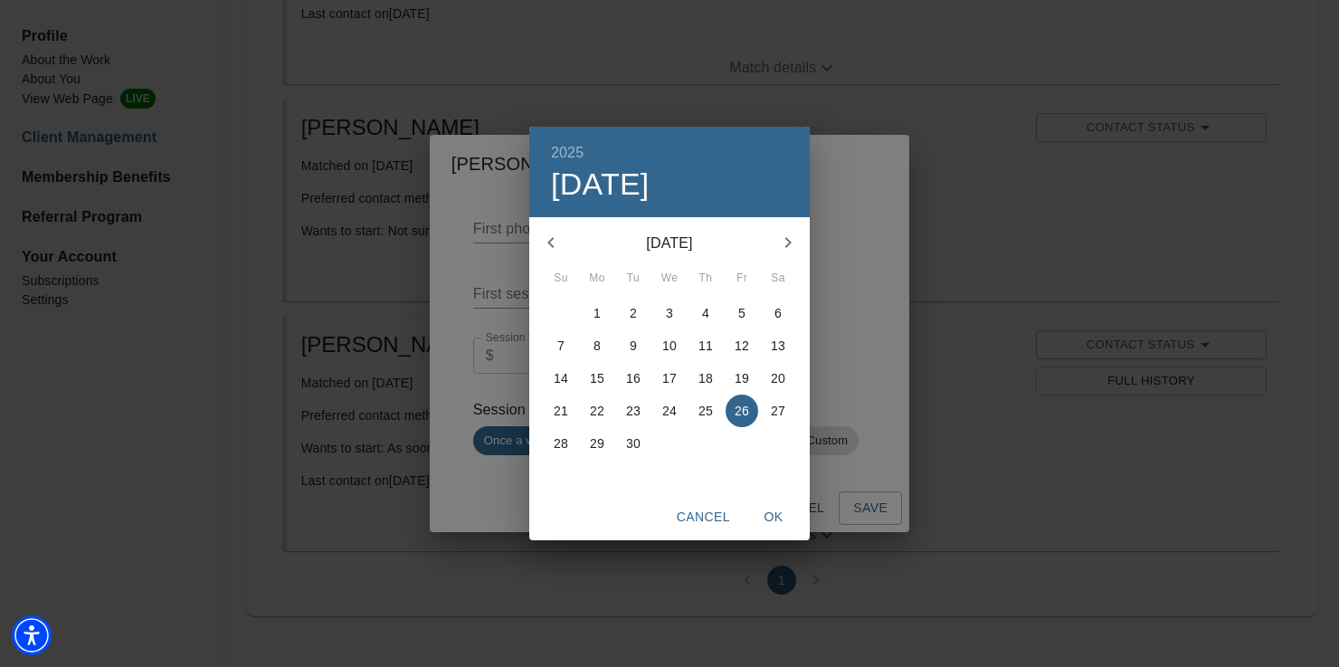
click at [783, 246] on icon "button" at bounding box center [788, 243] width 22 height 22
click at [635, 412] on p "21" at bounding box center [633, 411] width 14 height 18
type input "October 21st"
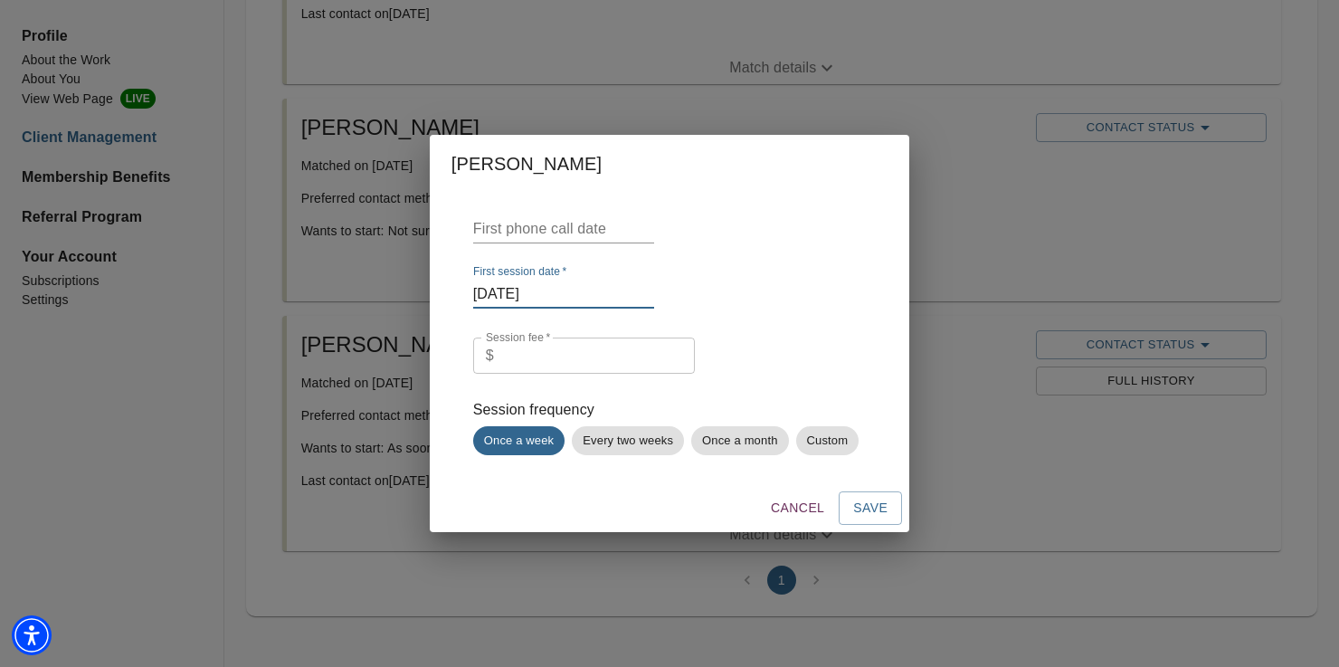
click at [588, 359] on input "number" at bounding box center [598, 355] width 194 height 36
type input "200"
click at [810, 353] on div "Session fee   * $ 200 Session fee *" at bounding box center [669, 353] width 393 height 47
click at [867, 509] on span "Save" at bounding box center [870, 508] width 34 height 23
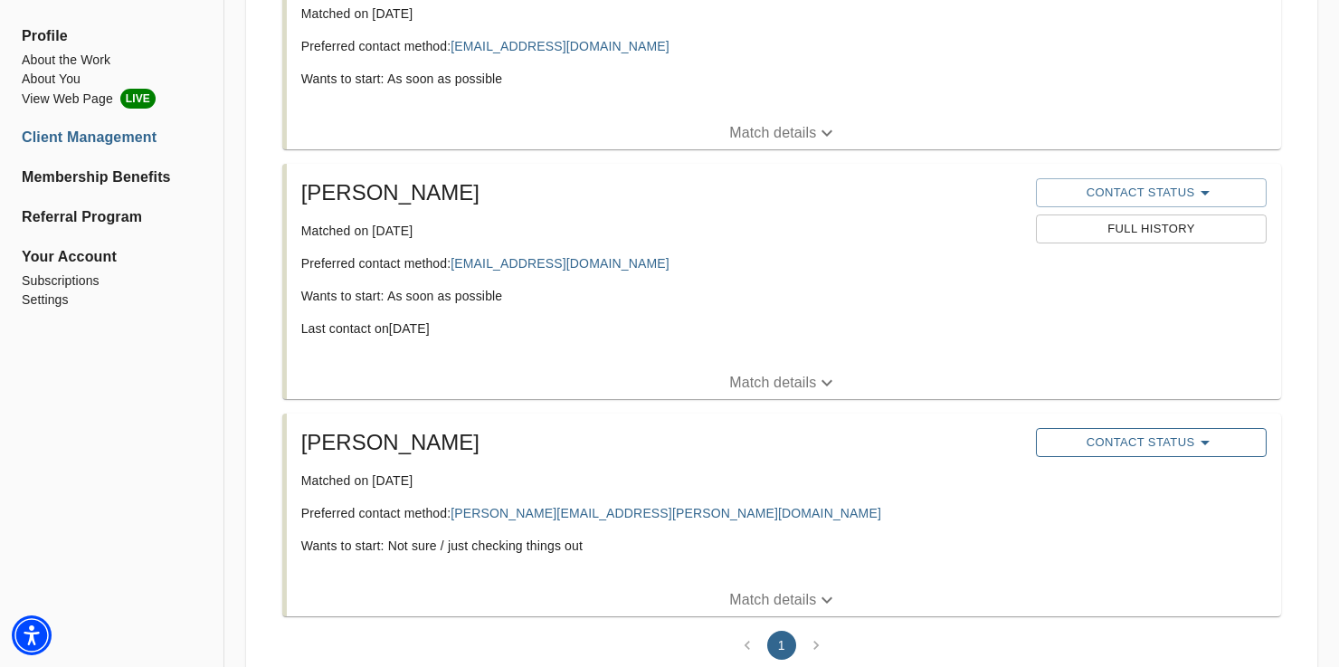
scroll to position [413, 0]
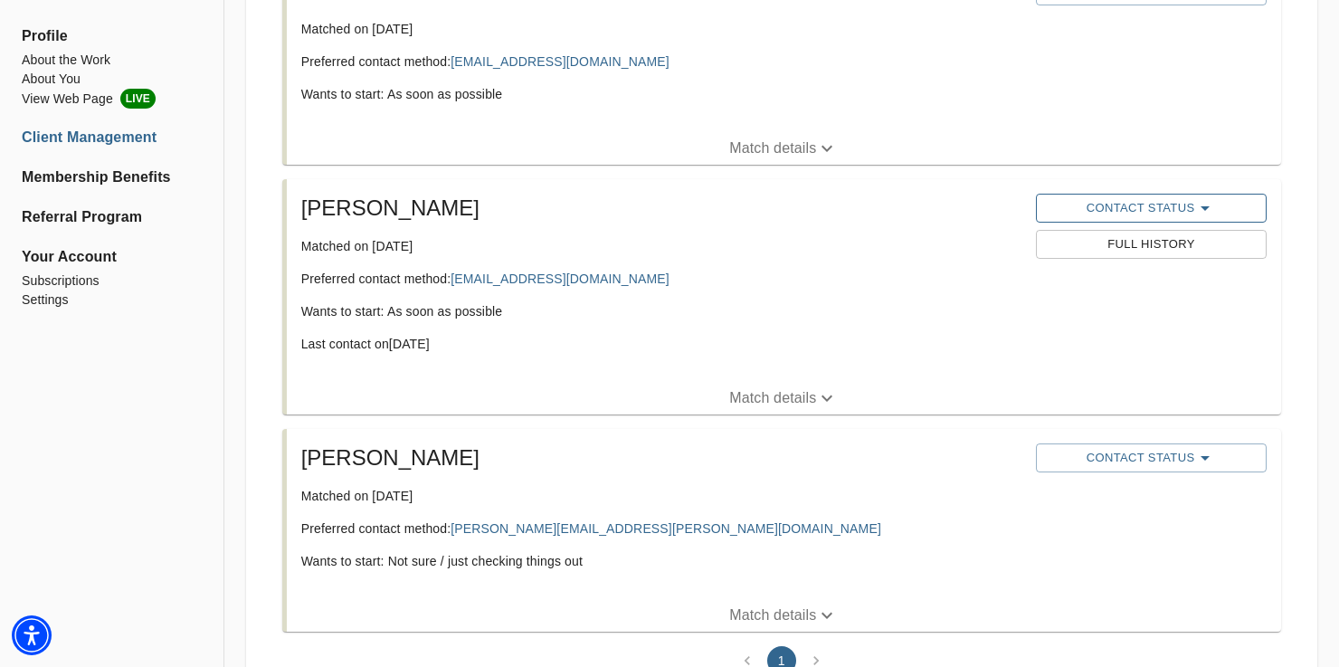
click at [1206, 209] on icon "button" at bounding box center [1204, 208] width 9 height 5
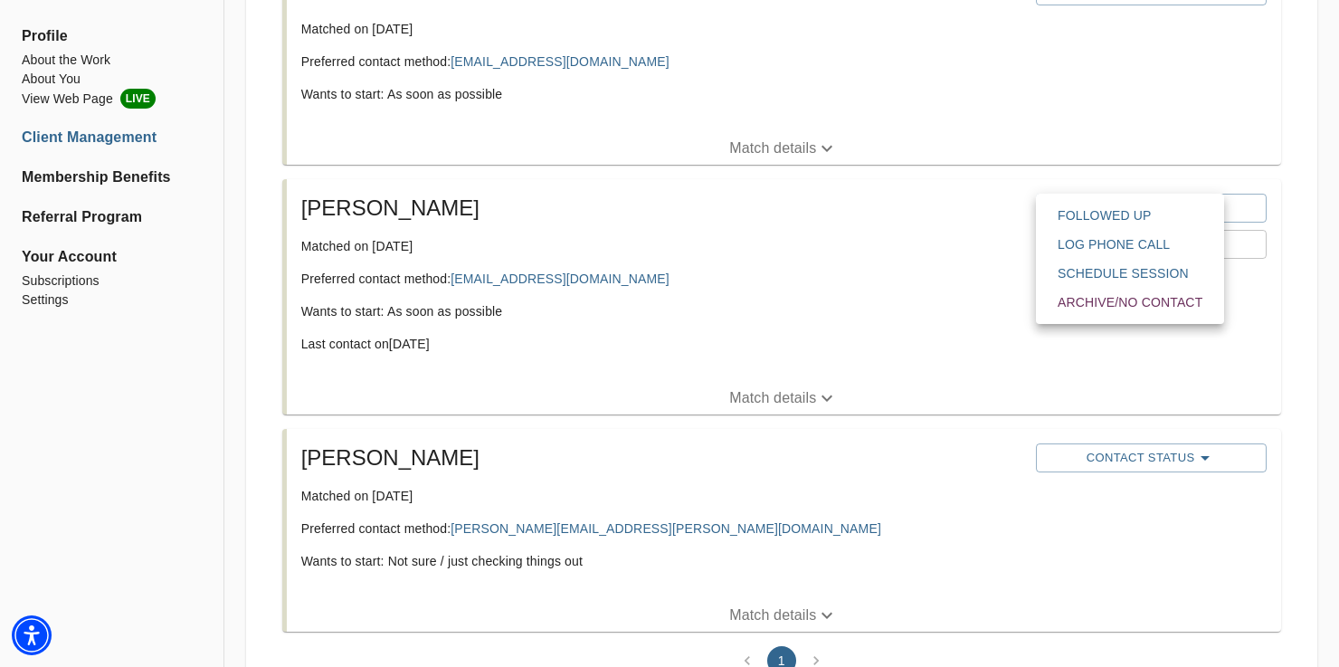
click at [1172, 297] on span "Archive/No contact" at bounding box center [1129, 302] width 145 height 18
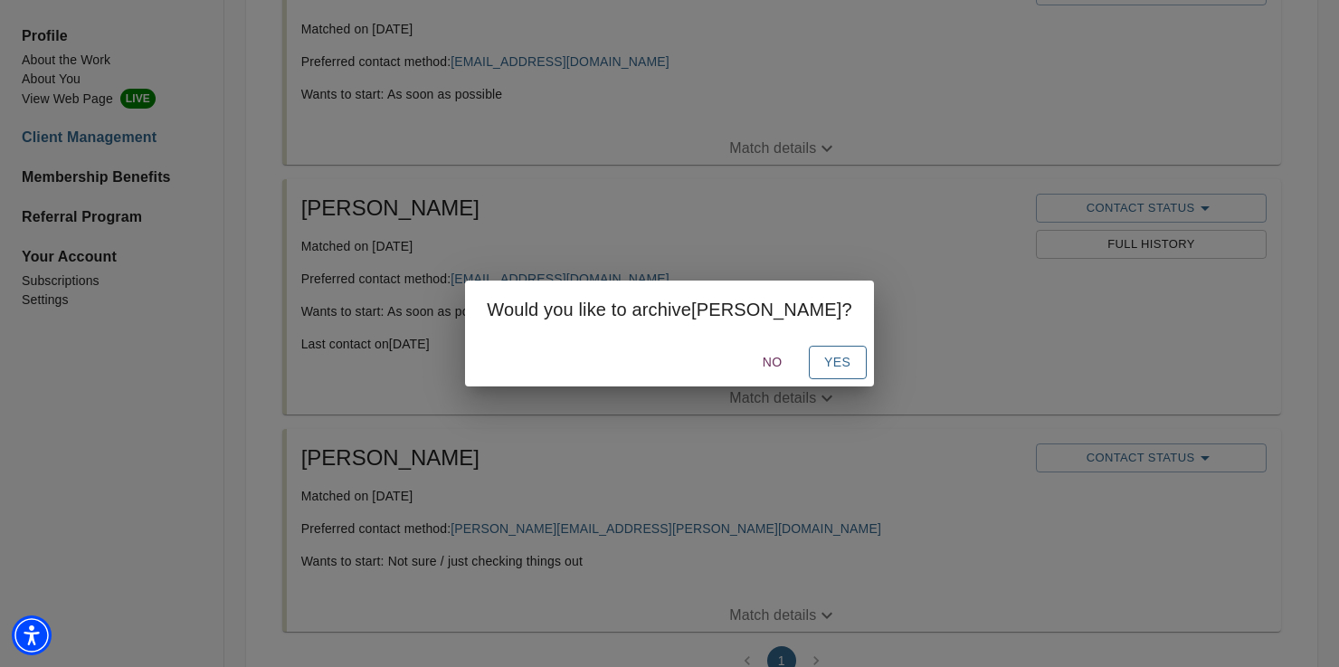
click at [823, 363] on span "Yes" at bounding box center [837, 362] width 29 height 23
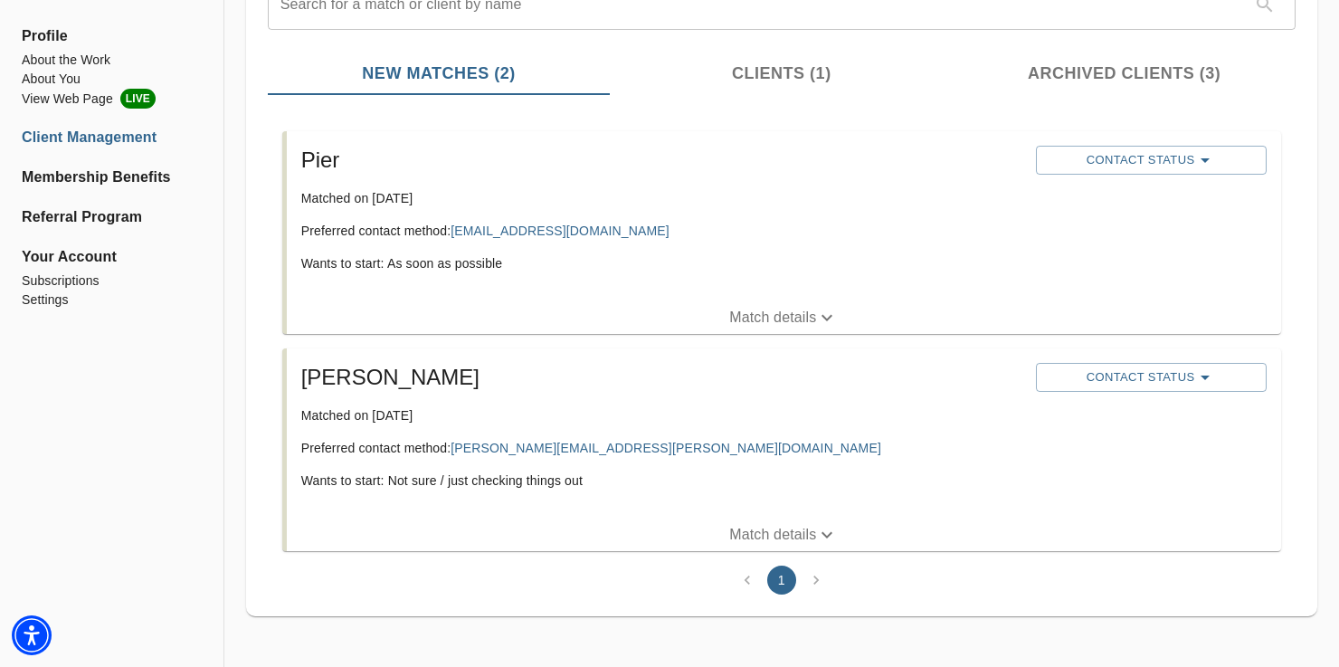
scroll to position [169, 0]
